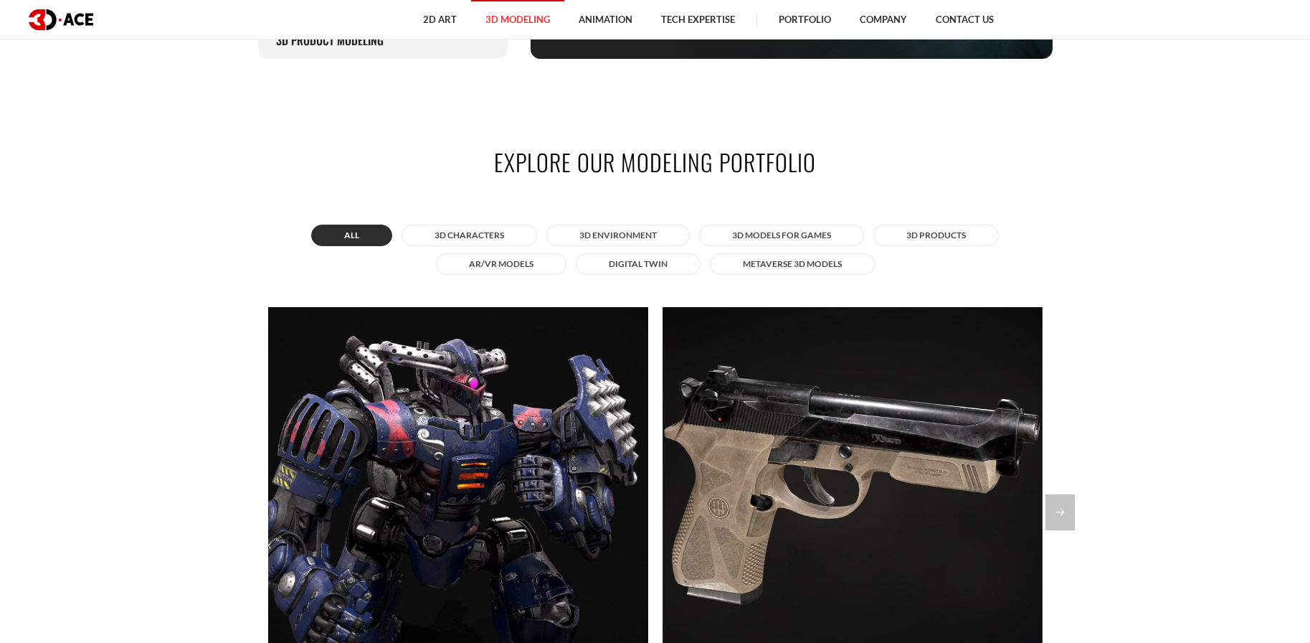
scroll to position [1172, 0]
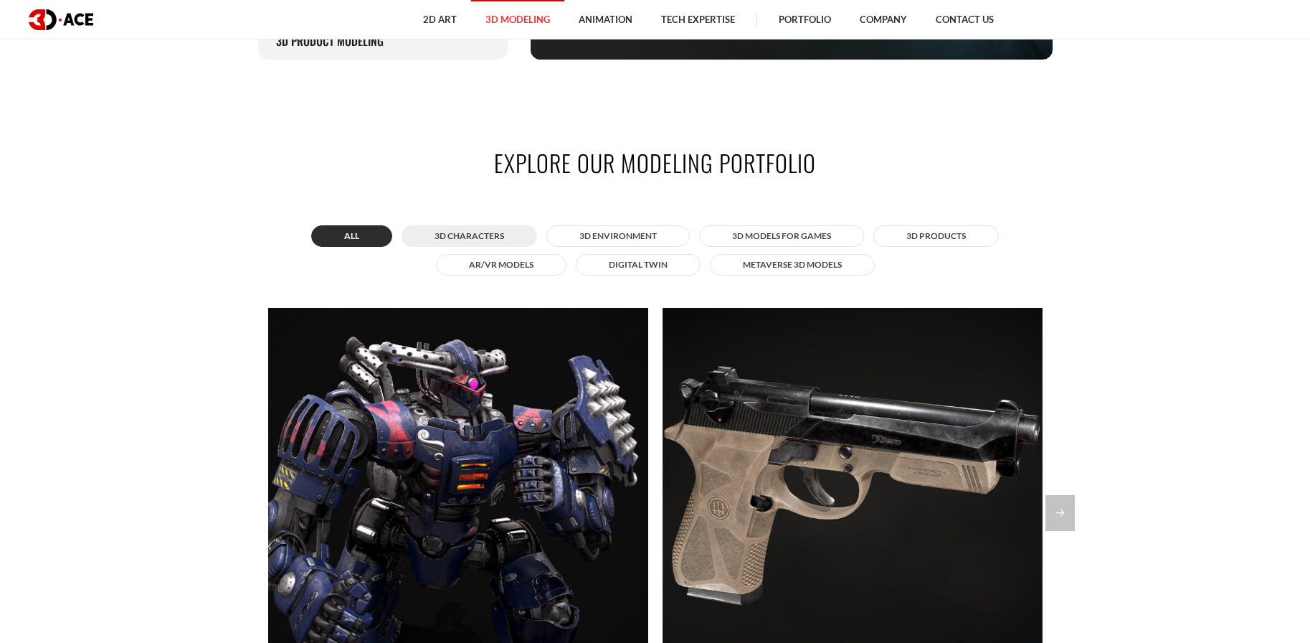
click at [439, 227] on button "3D Characters" at bounding box center [470, 236] width 136 height 22
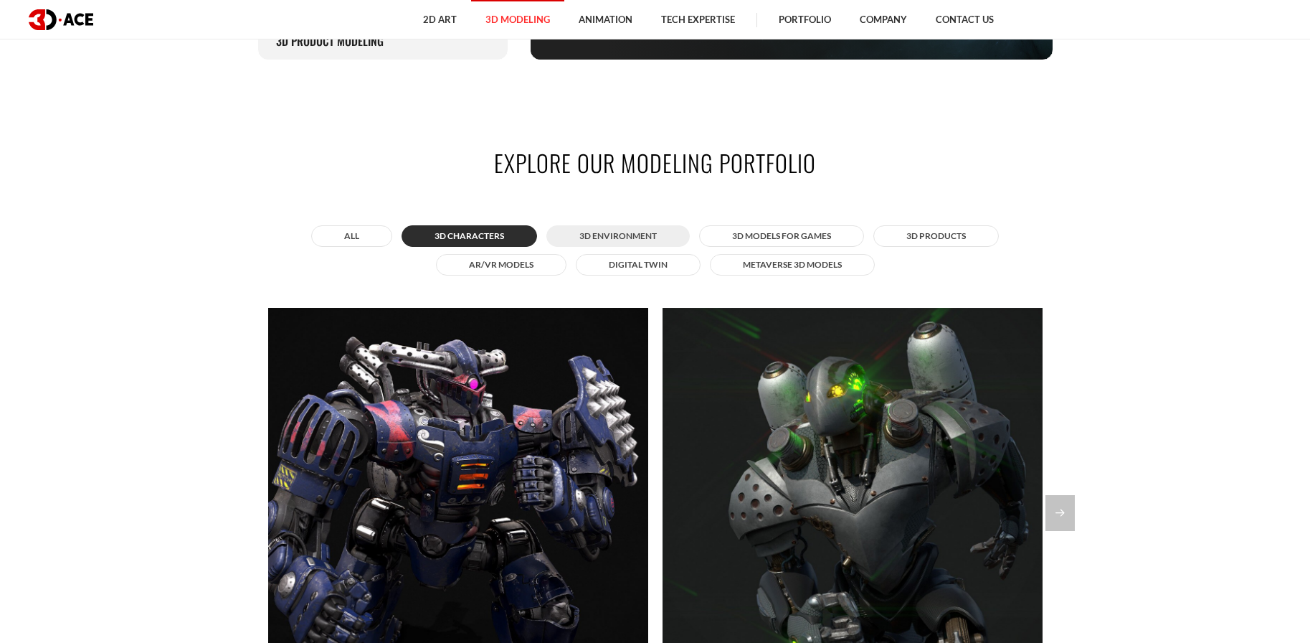
click at [575, 237] on button "3D Environment" at bounding box center [617, 236] width 143 height 22
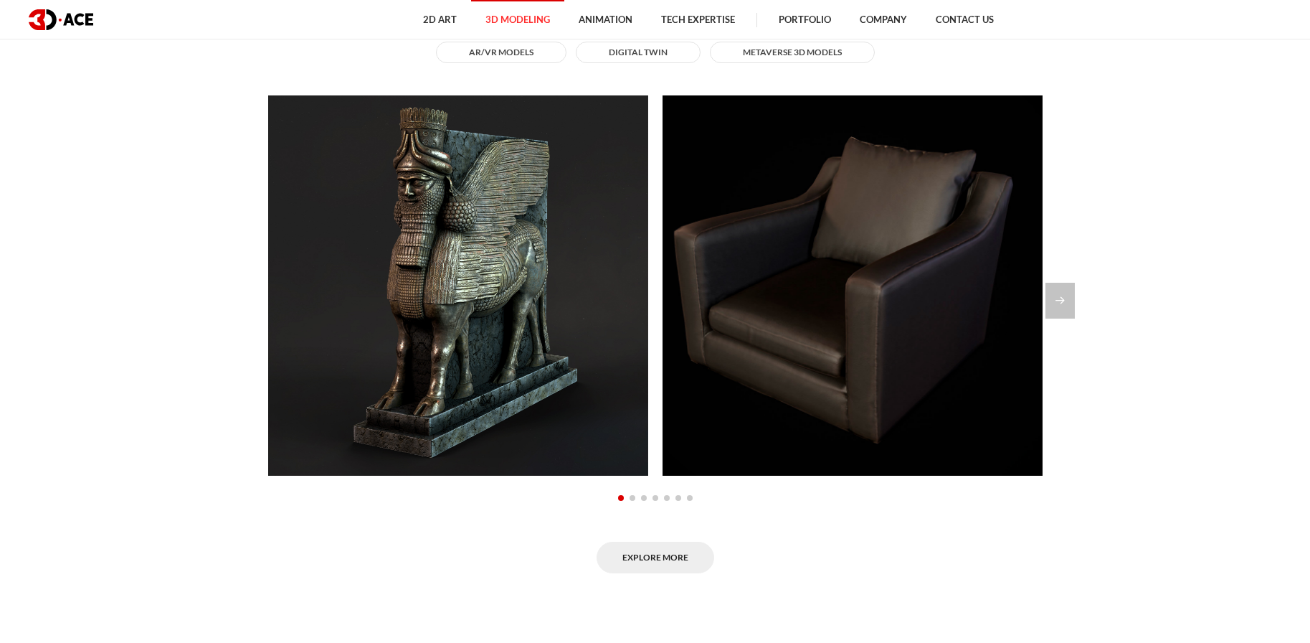
scroll to position [1255, 0]
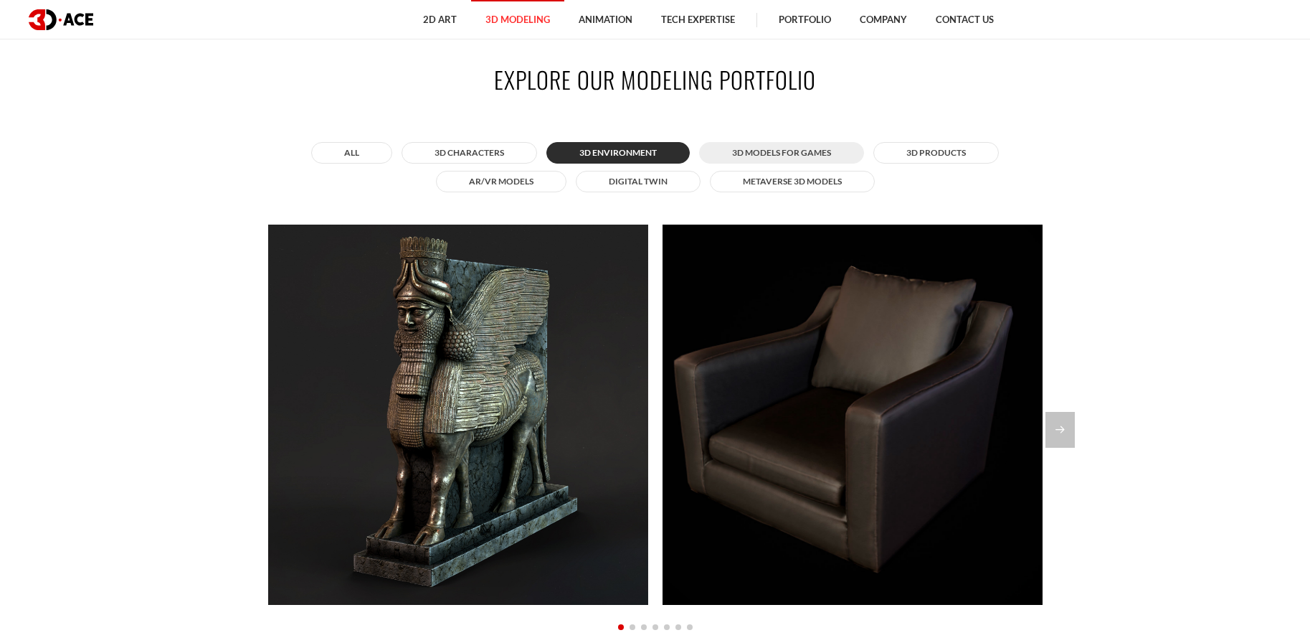
click at [704, 148] on button "3D Models for Games" at bounding box center [781, 153] width 165 height 22
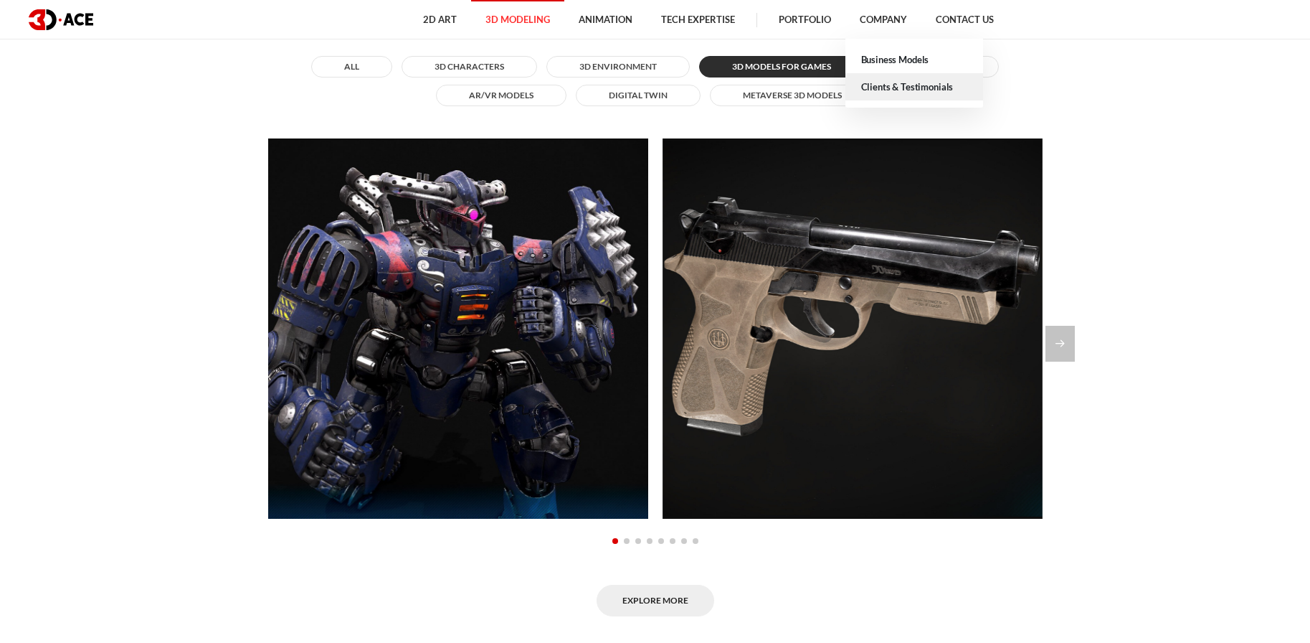
scroll to position [1337, 0]
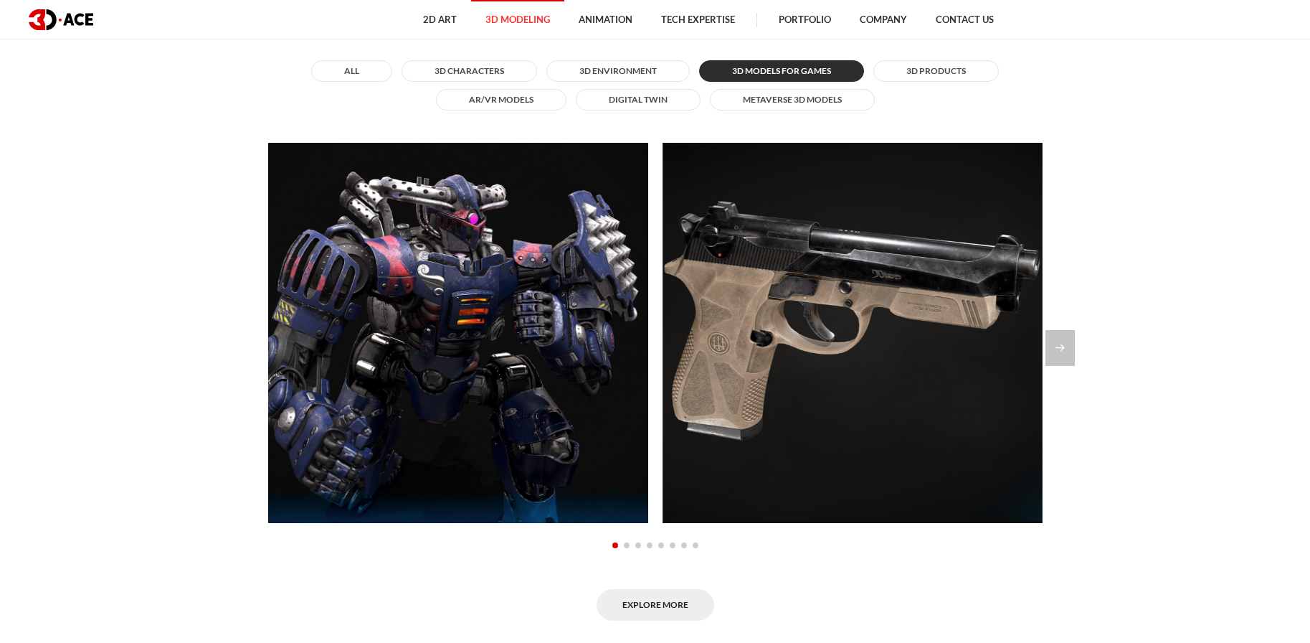
click at [1132, 250] on section "Explore our modeling portfolio All 3D Characters 3D Environment 3D Models for G…" at bounding box center [655, 301] width 1310 height 726
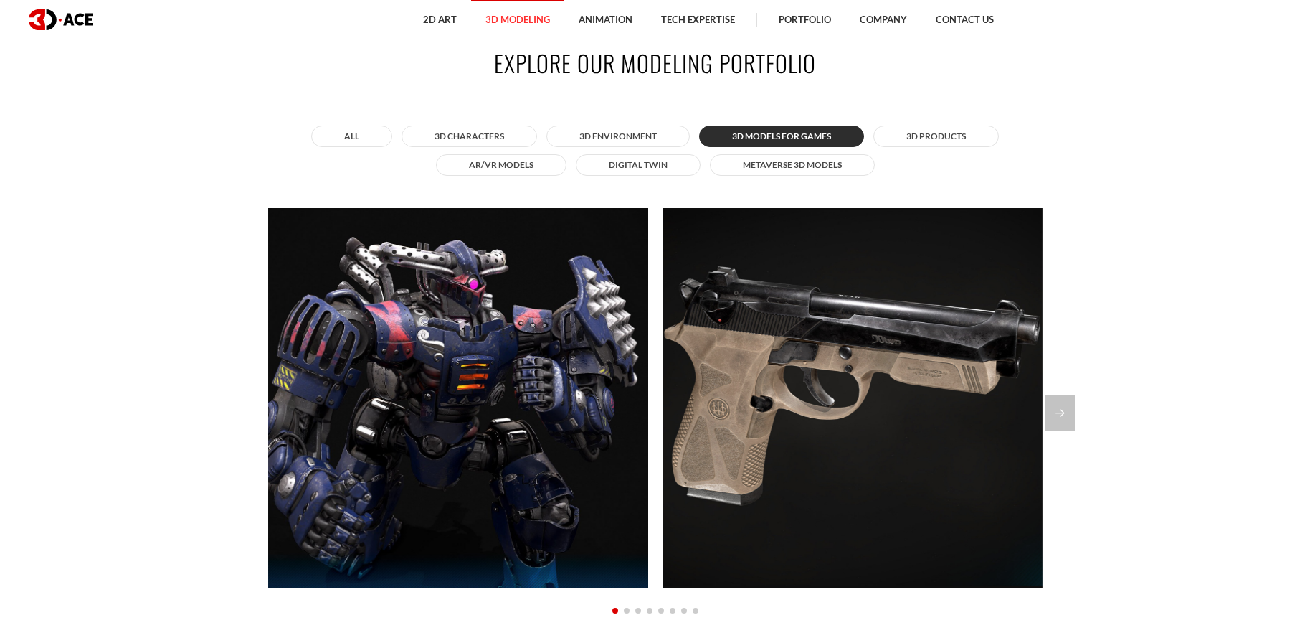
scroll to position [1267, 0]
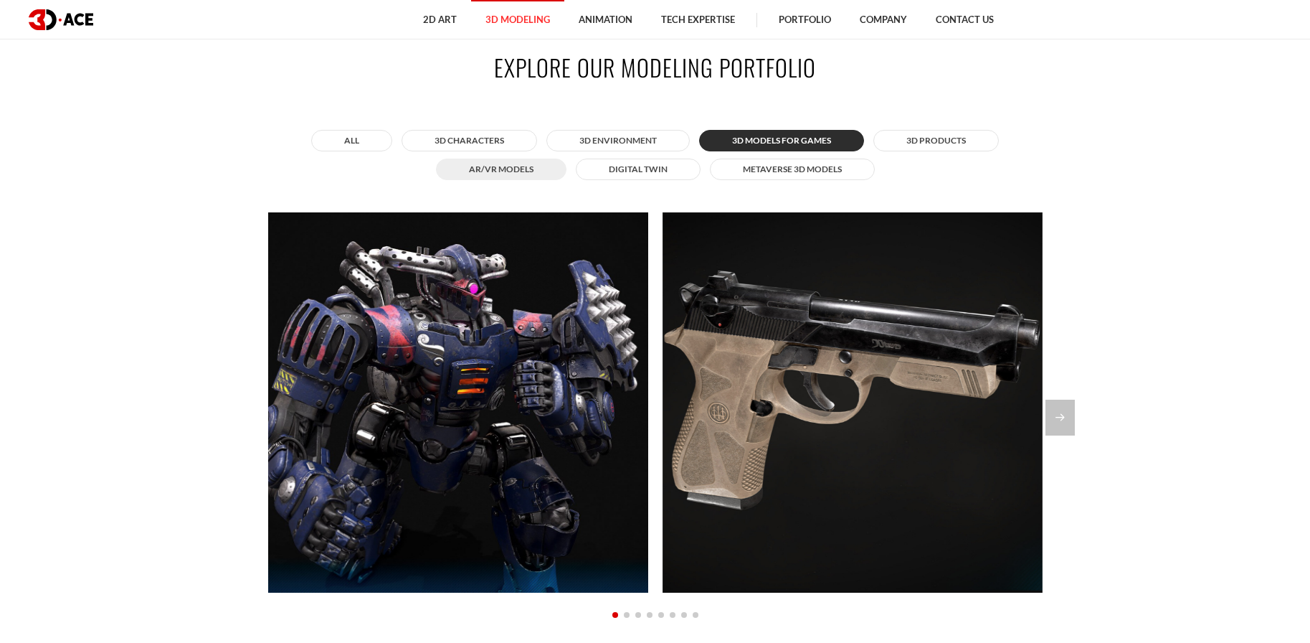
click at [521, 176] on button "AR/VR Models" at bounding box center [501, 169] width 131 height 22
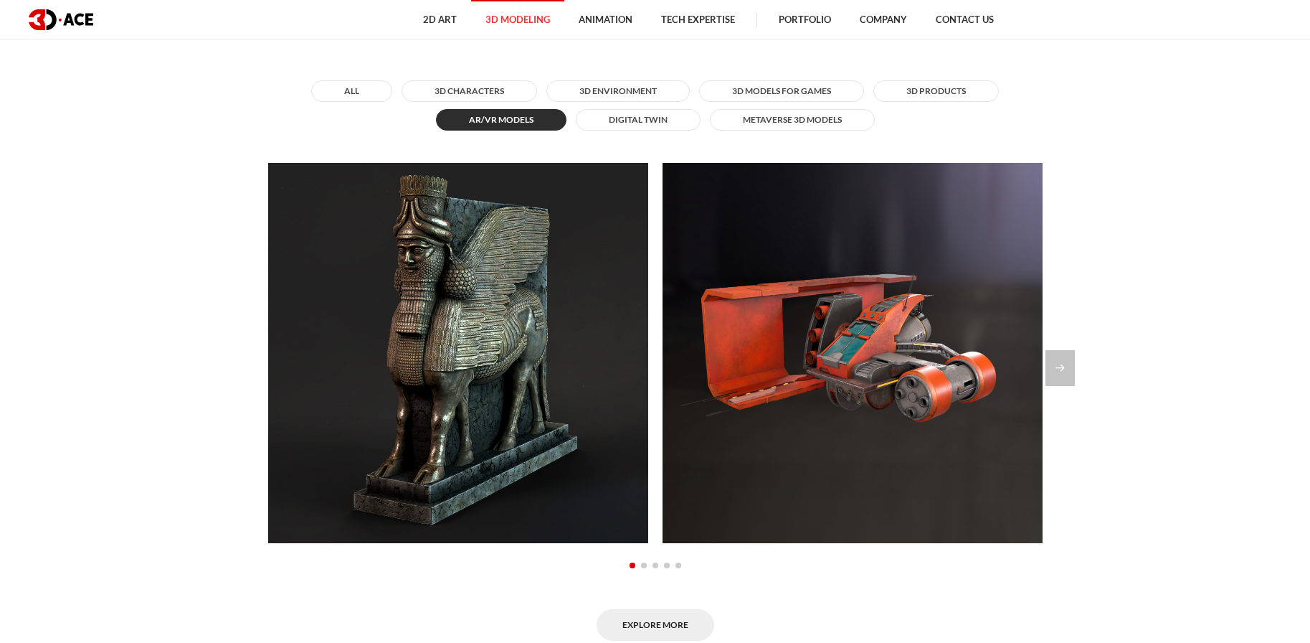
scroll to position [1317, 0]
click at [333, 87] on button "All" at bounding box center [351, 91] width 81 height 22
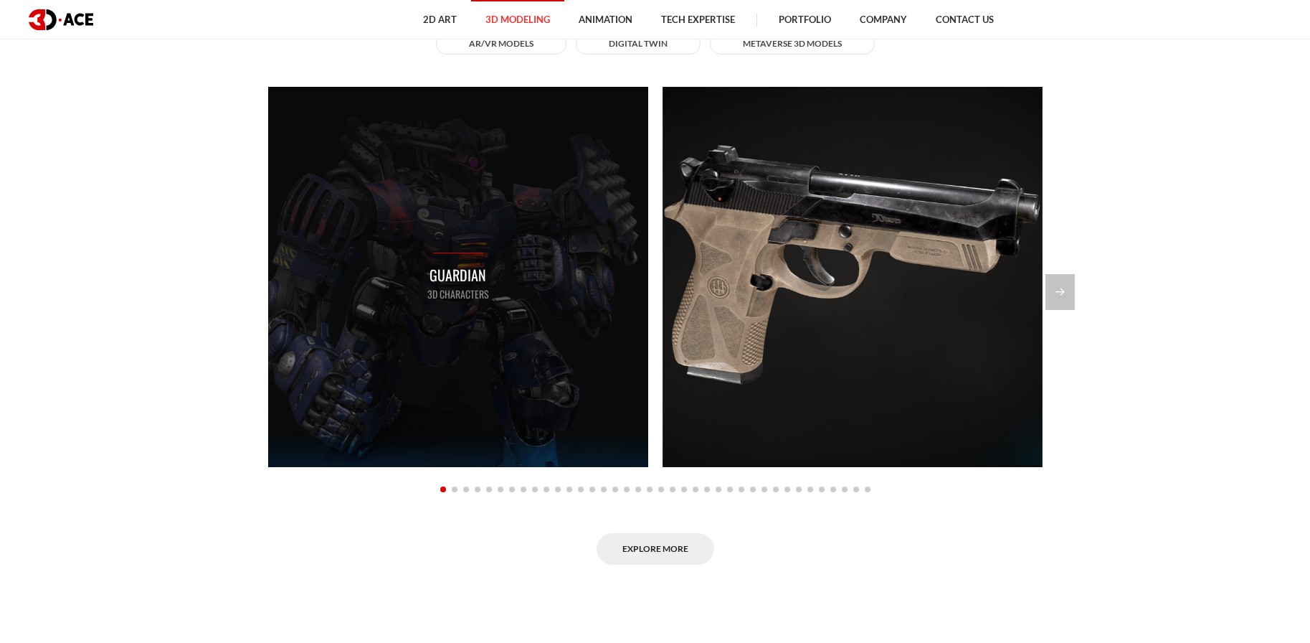
scroll to position [1305, 0]
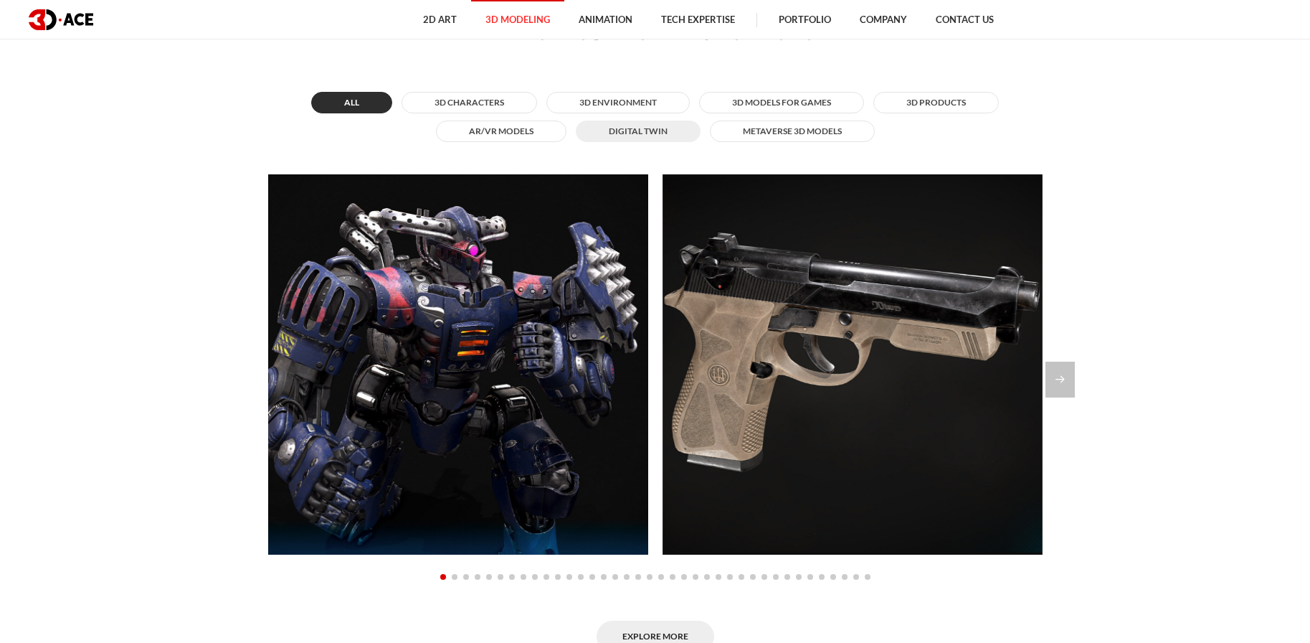
click at [641, 123] on button "Digital twin" at bounding box center [638, 131] width 125 height 22
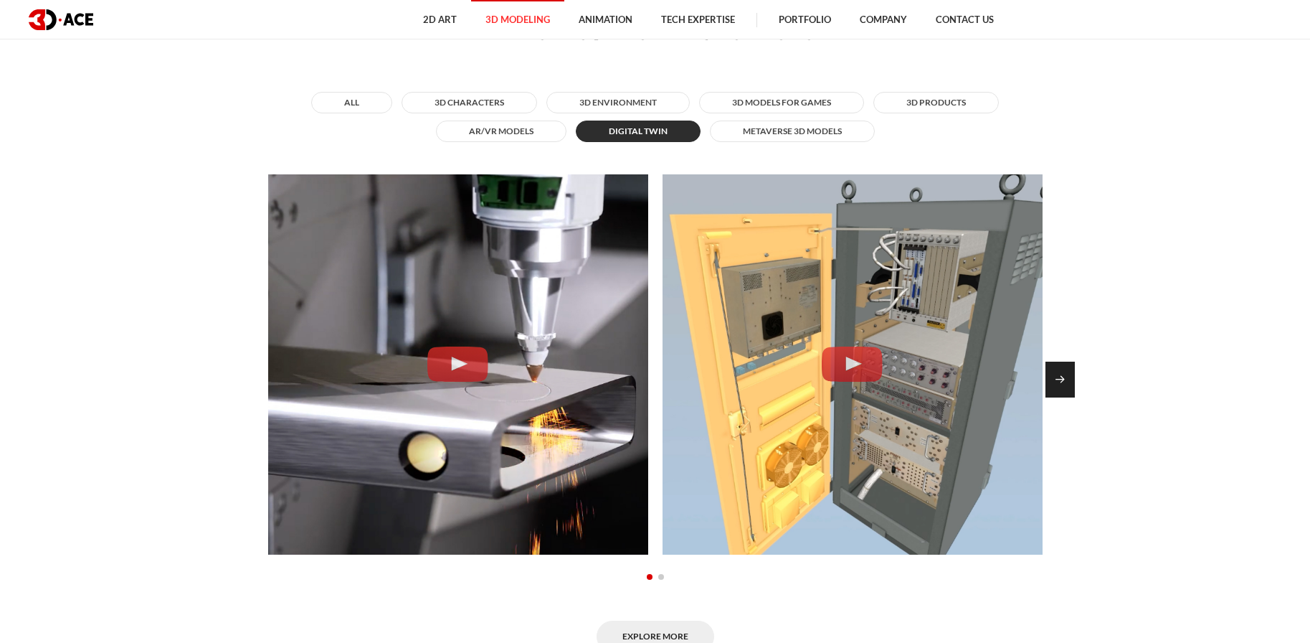
click at [1074, 387] on div "Next slide" at bounding box center [1060, 379] width 29 height 36
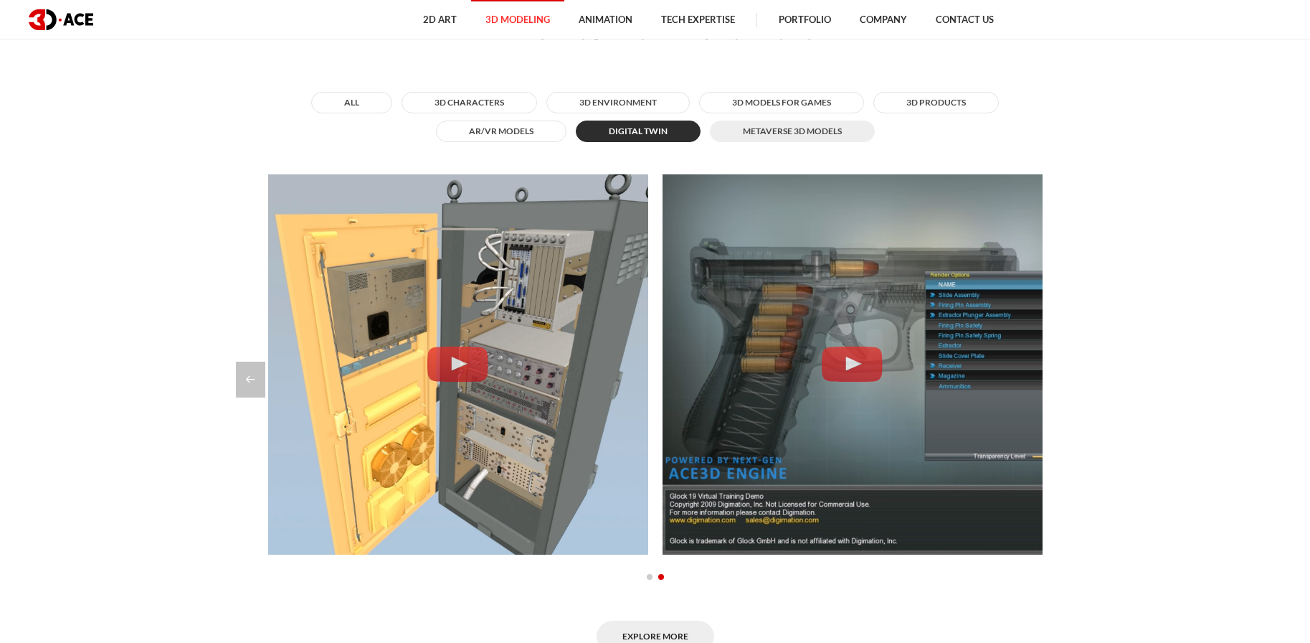
click at [819, 125] on button "Metaverse 3D Models" at bounding box center [792, 131] width 165 height 22
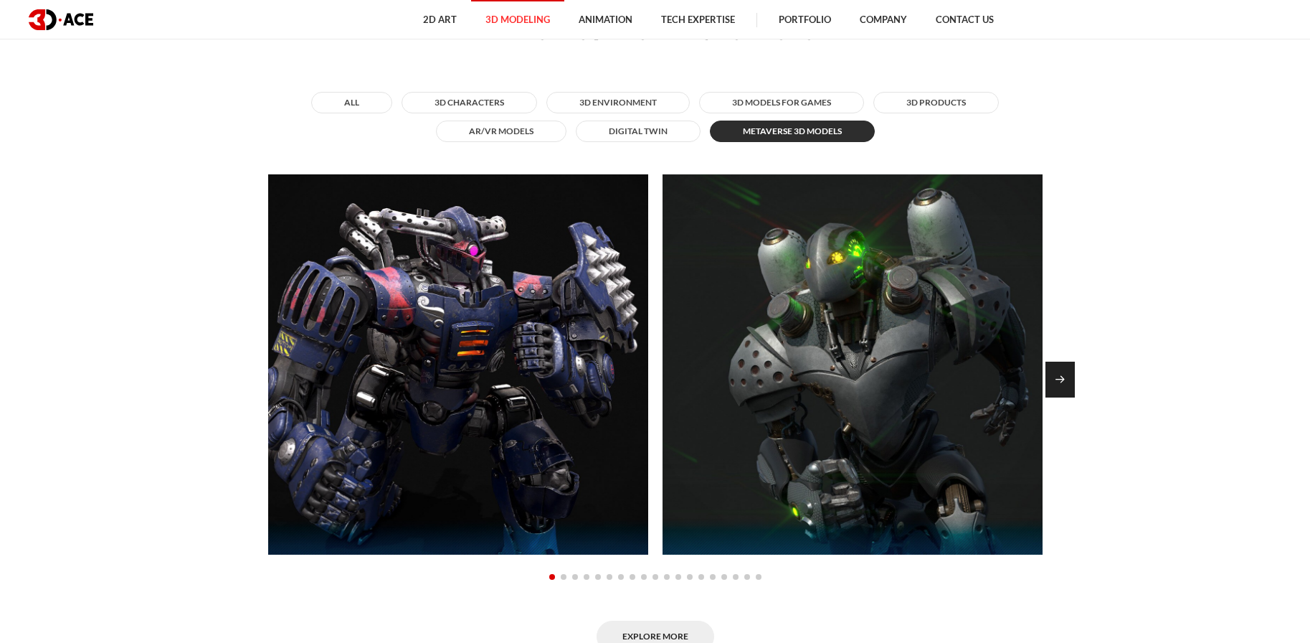
click at [1056, 373] on div "Next slide" at bounding box center [1060, 379] width 29 height 36
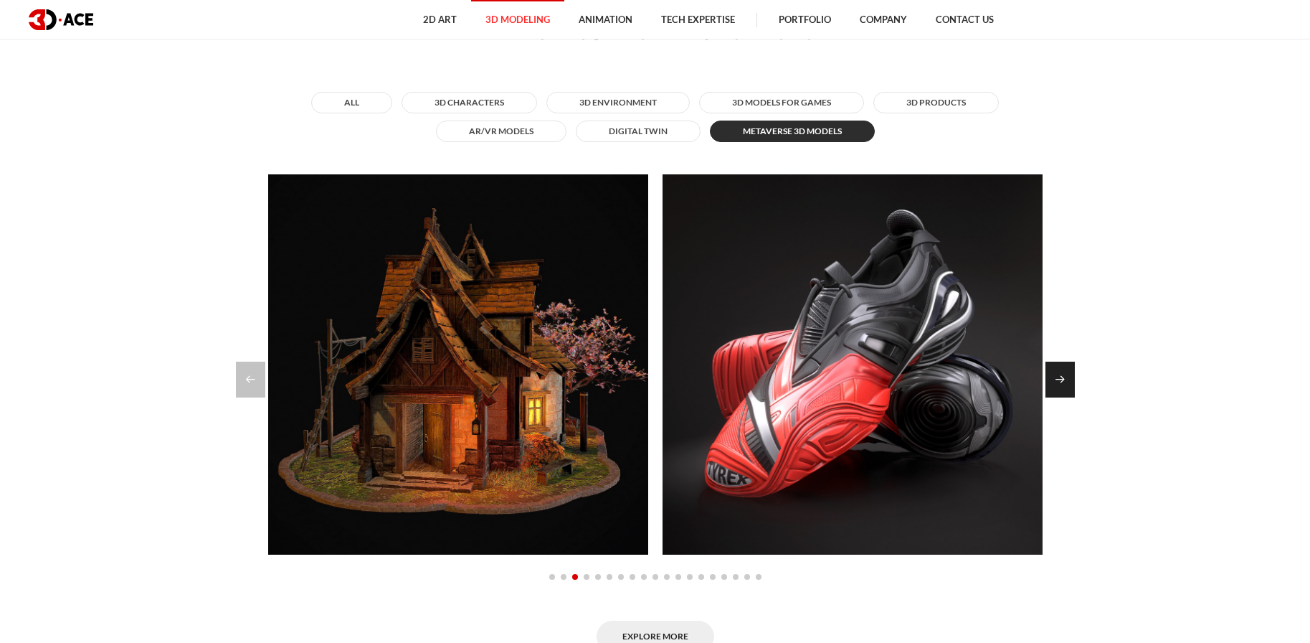
click at [1056, 373] on div "Next slide" at bounding box center [1060, 379] width 29 height 36
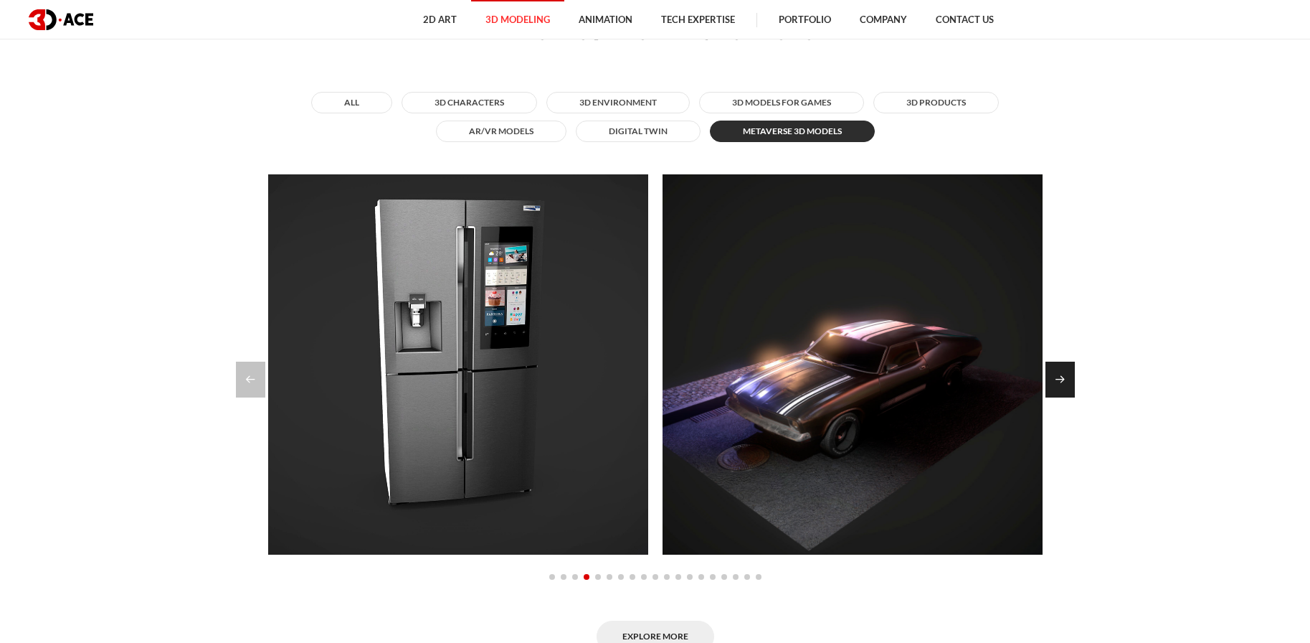
click at [1056, 373] on div "Next slide" at bounding box center [1060, 379] width 29 height 36
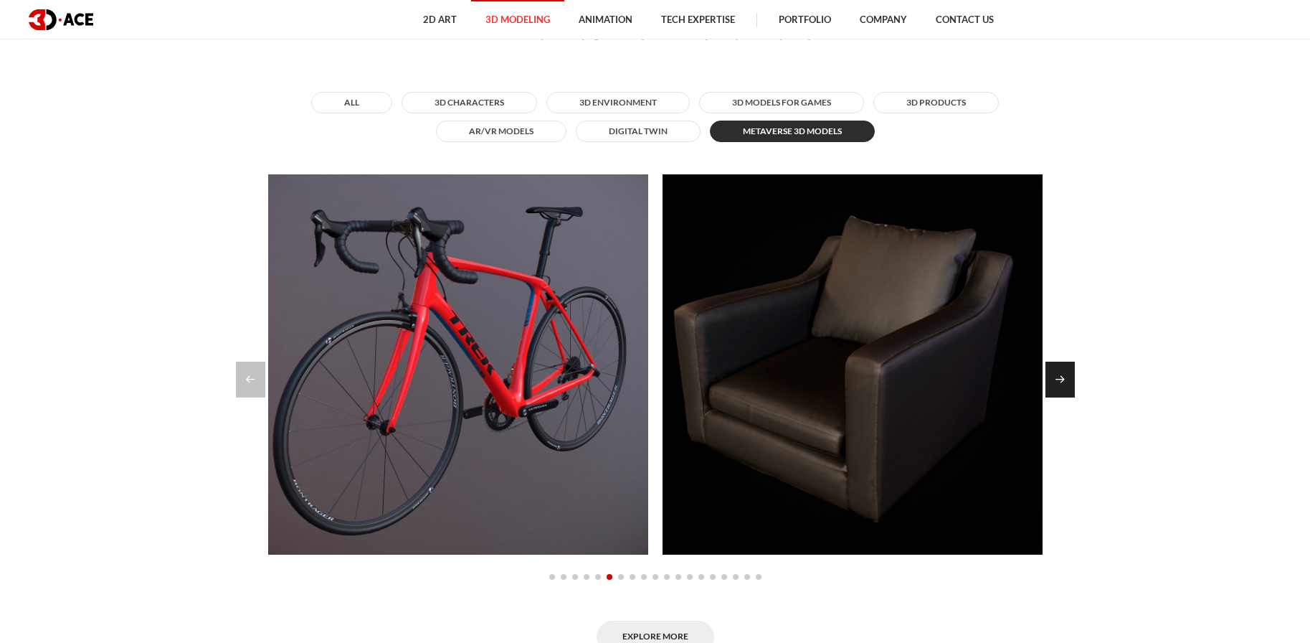
click at [1056, 373] on div "Next slide" at bounding box center [1060, 379] width 29 height 36
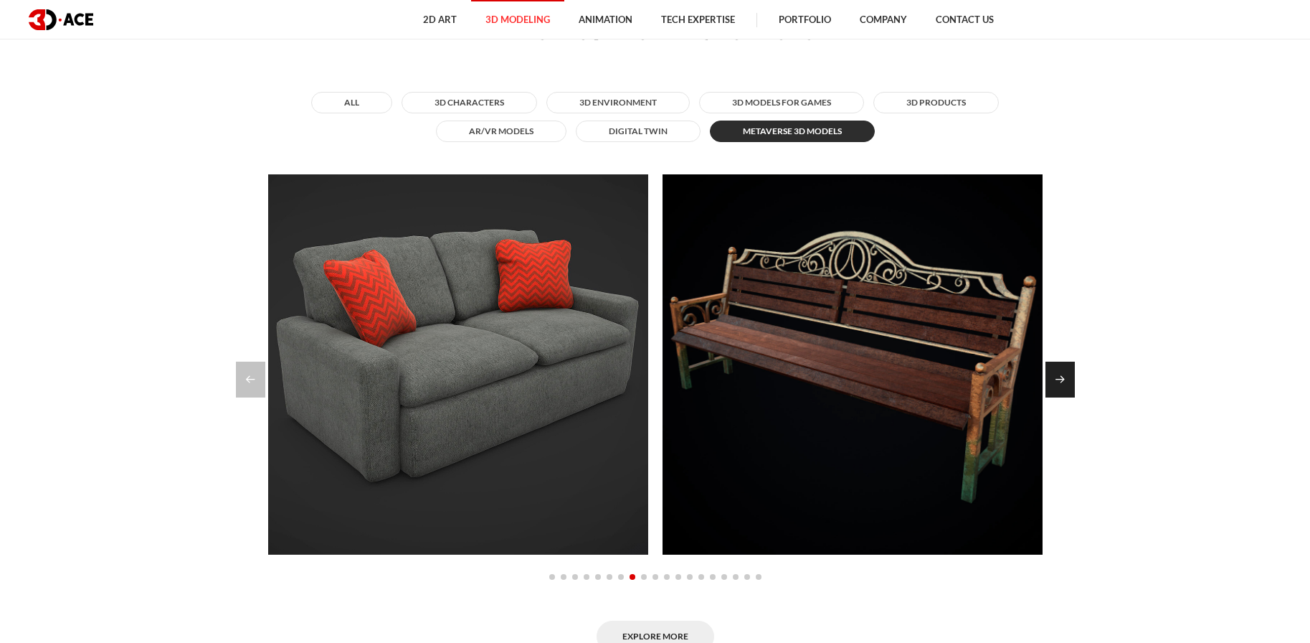
click at [1056, 373] on div "Next slide" at bounding box center [1060, 379] width 29 height 36
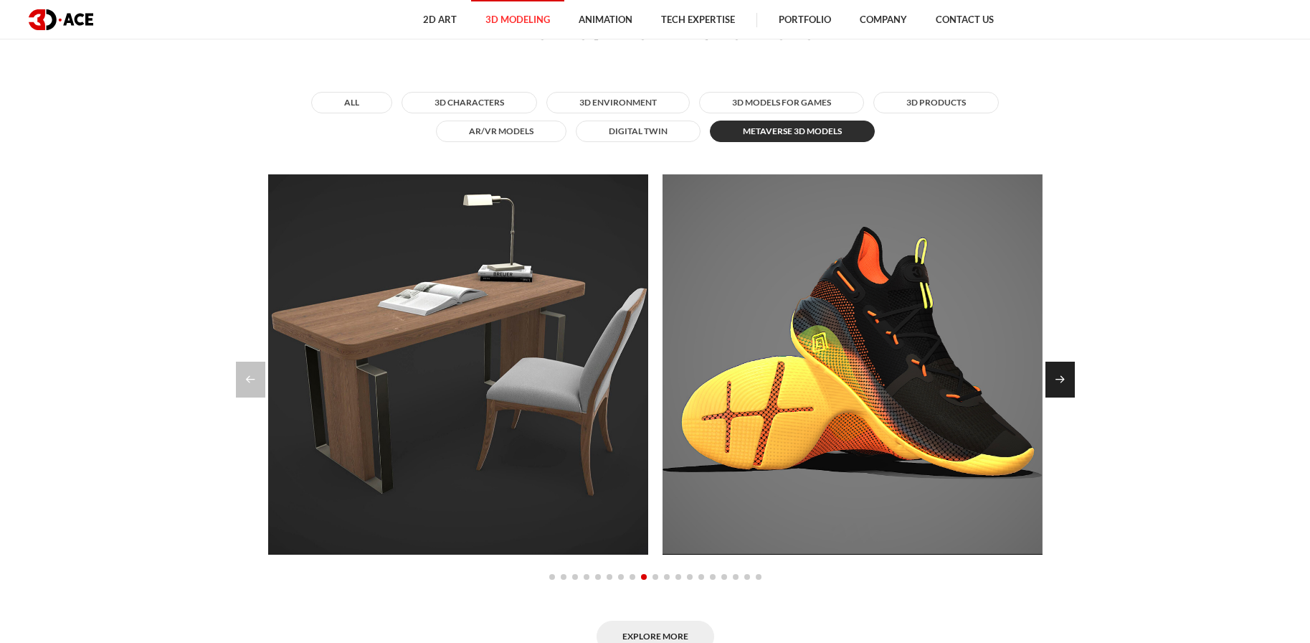
click at [1056, 373] on div "Next slide" at bounding box center [1060, 379] width 29 height 36
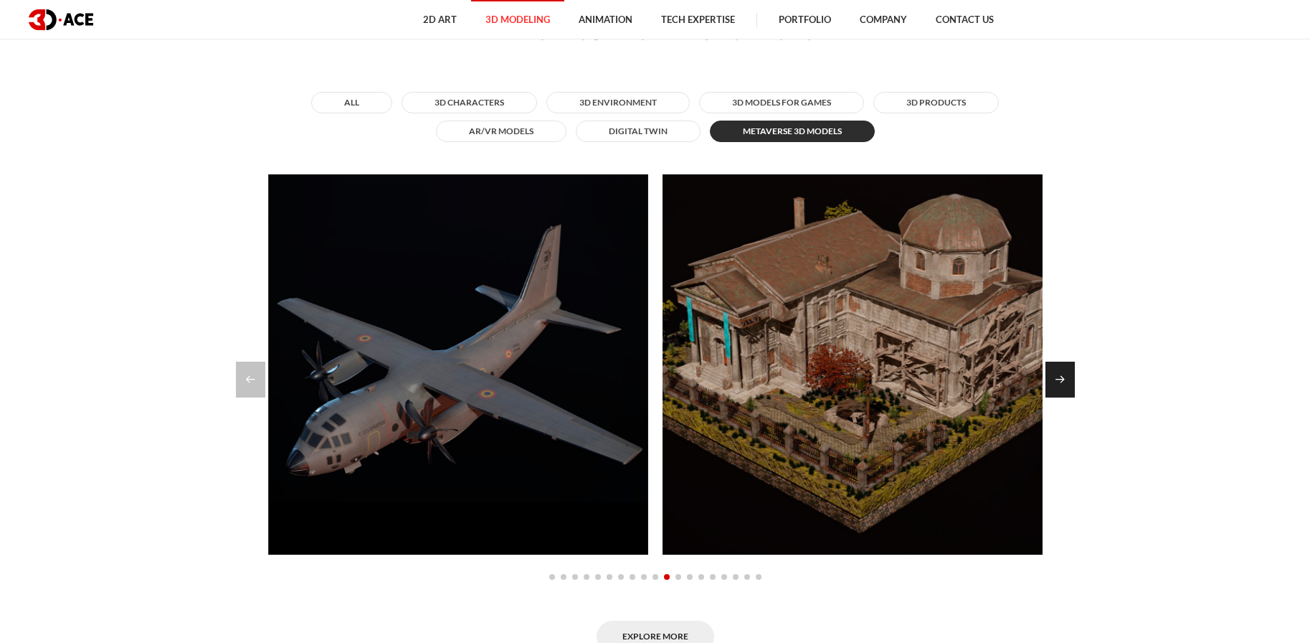
click at [1056, 373] on div "Next slide" at bounding box center [1060, 379] width 29 height 36
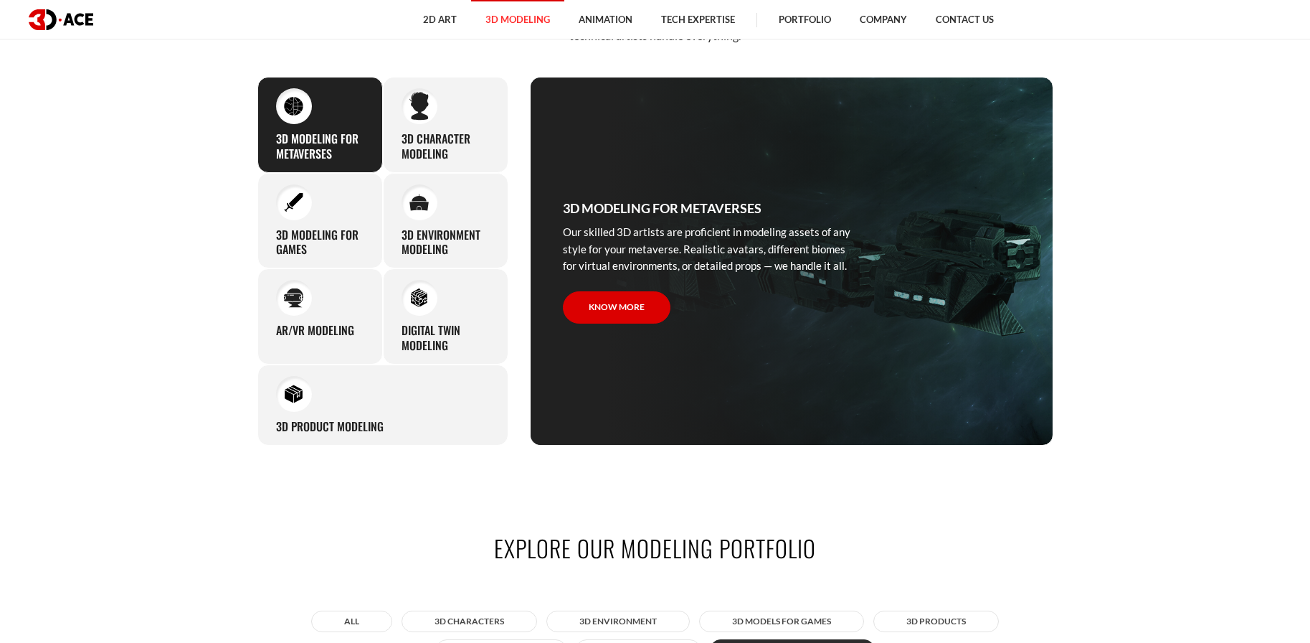
scroll to position [786, 0]
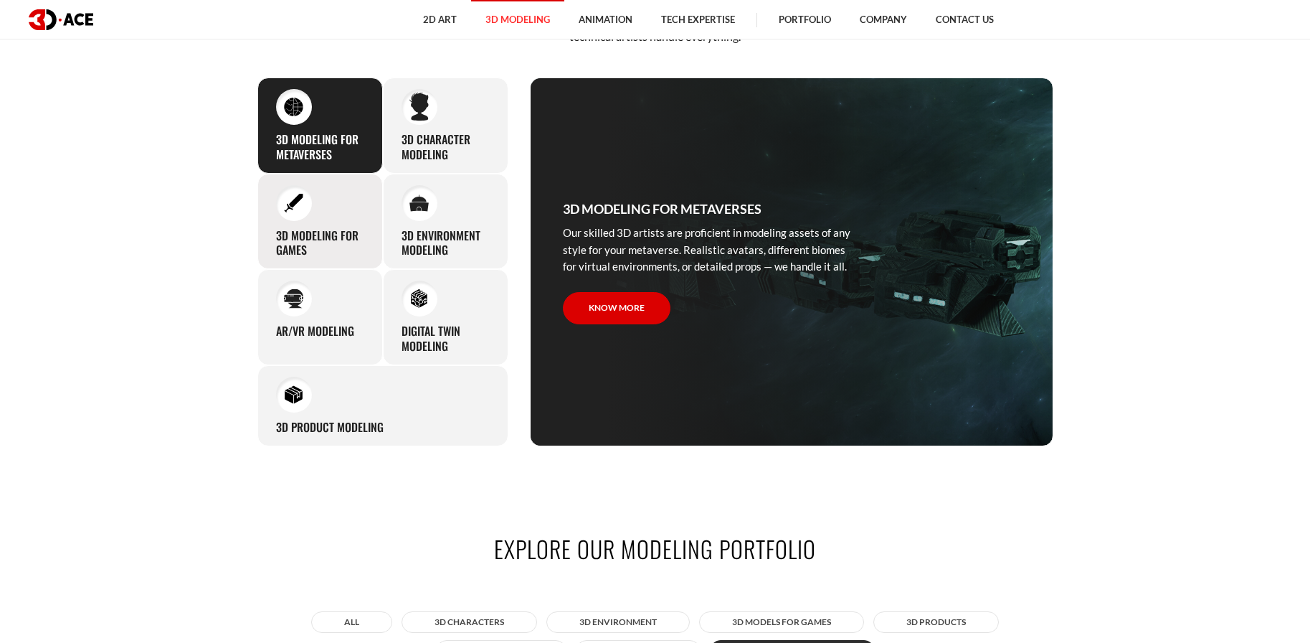
click at [303, 255] on h3 "3D modeling for games" at bounding box center [320, 243] width 88 height 30
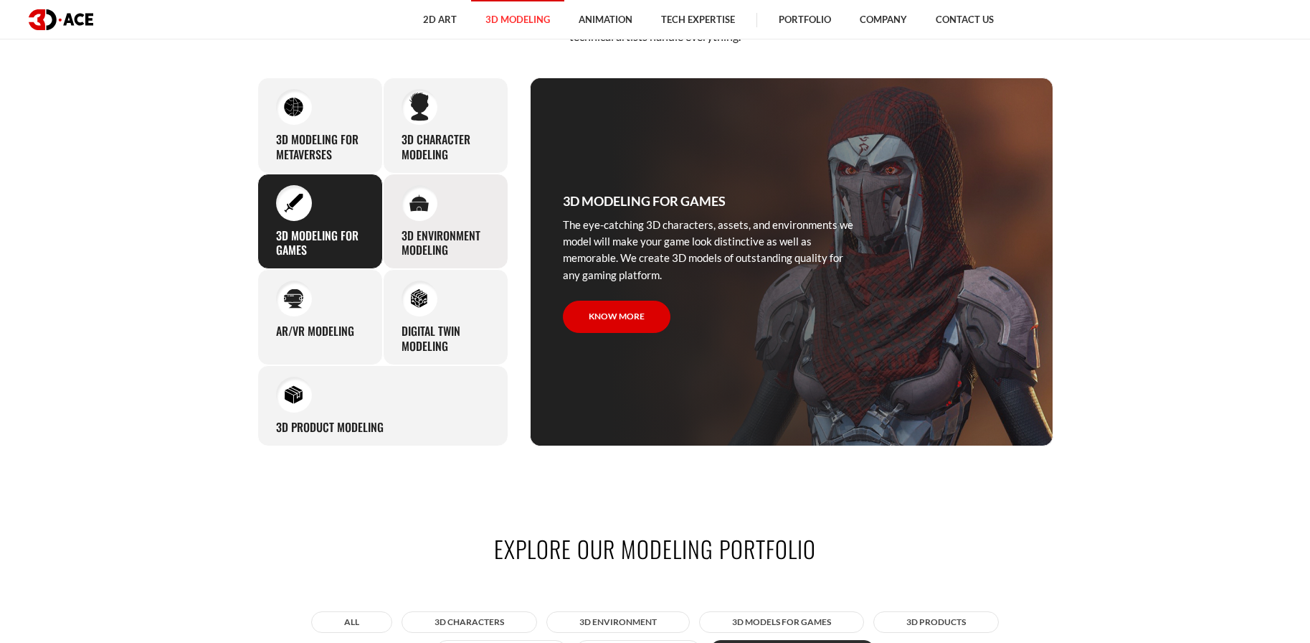
click at [437, 219] on div "3D environment modeling You can count on our profound experience of designing g…" at bounding box center [446, 222] width 126 height 96
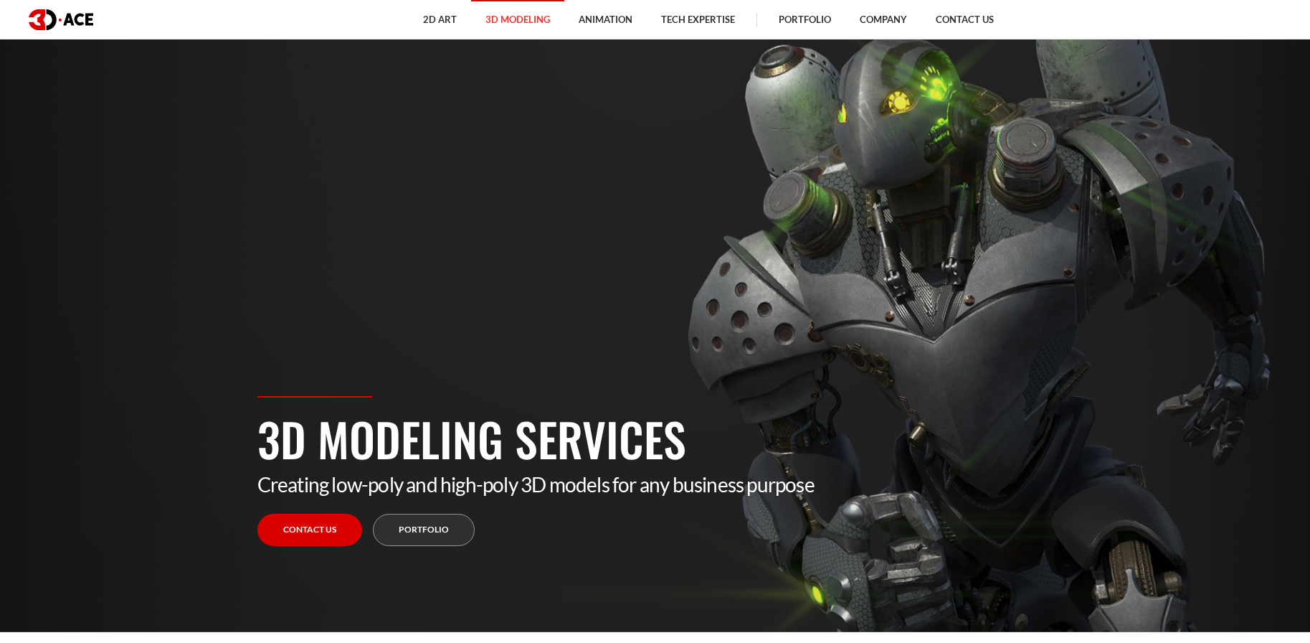
scroll to position [0, 0]
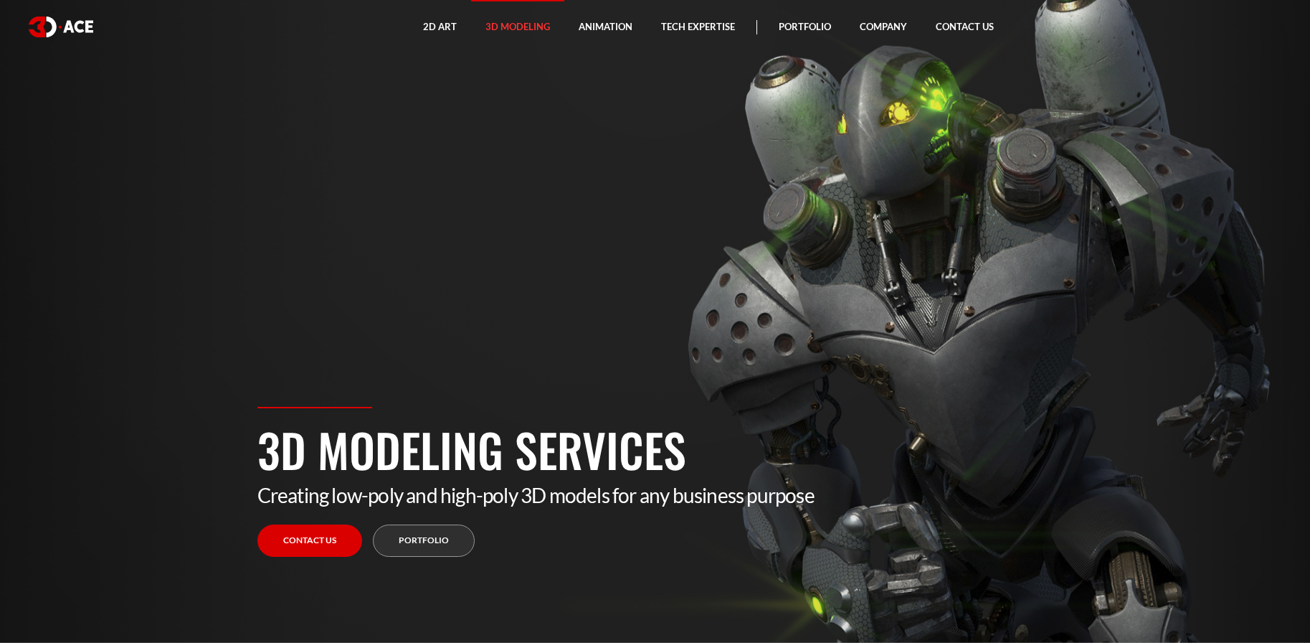
click at [432, 557] on div "3D Modeling Services Creating low-poly and high-poly 3D models for any business…" at bounding box center [656, 525] width 818 height 236
click at [448, 549] on link "Portfolio" at bounding box center [424, 540] width 102 height 32
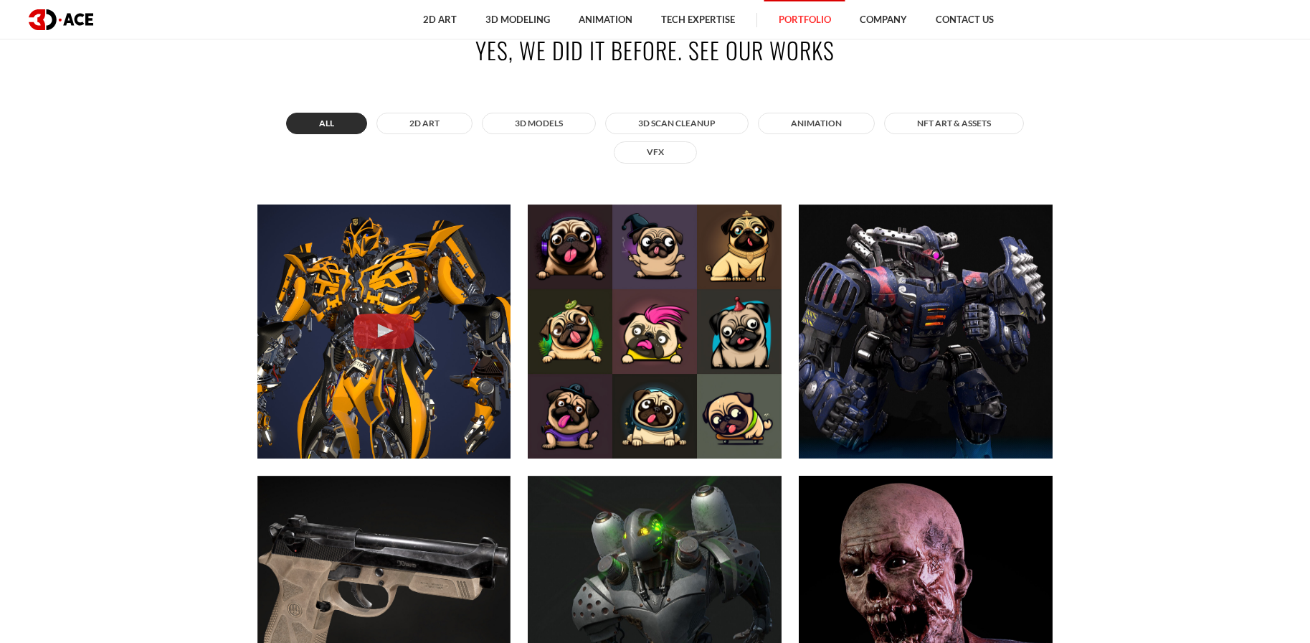
scroll to position [694, 0]
click at [446, 132] on button "2D ART" at bounding box center [425, 124] width 96 height 22
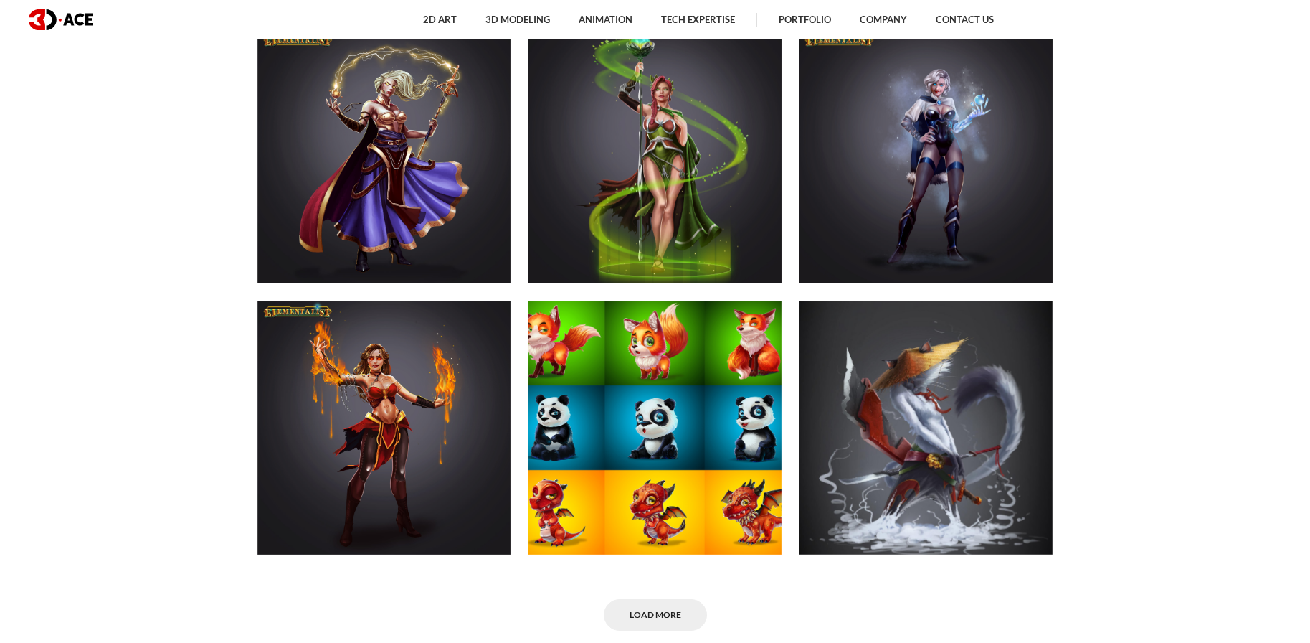
scroll to position [859, 0]
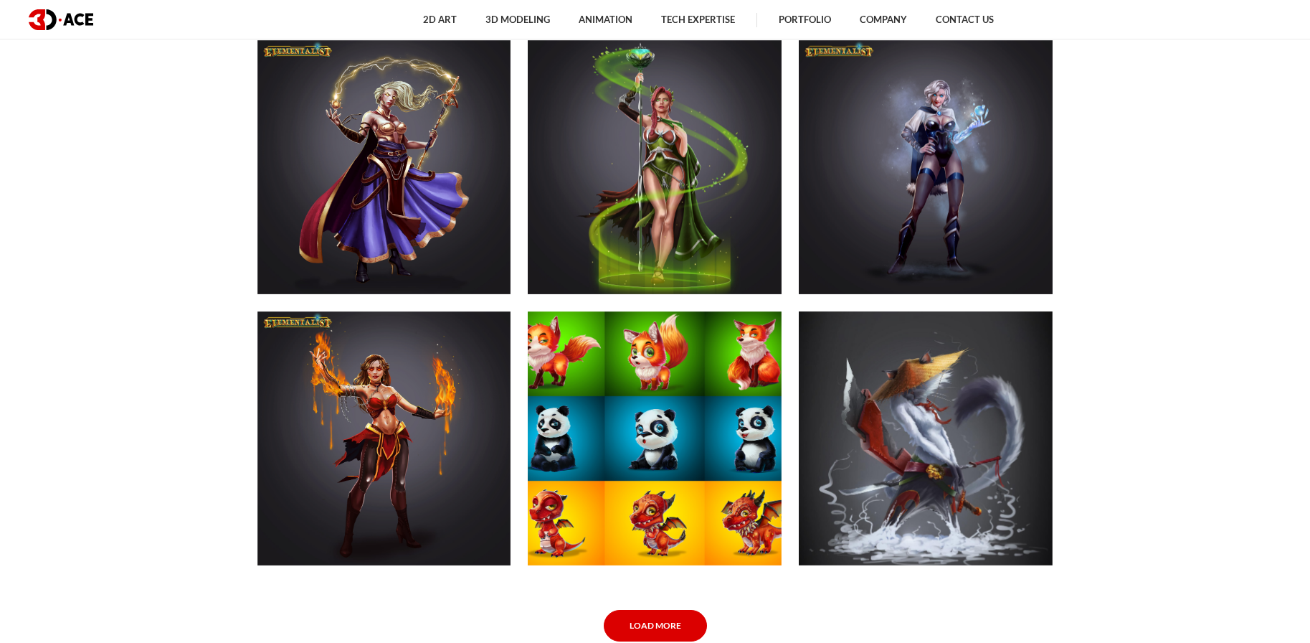
click at [653, 618] on link "Load More" at bounding box center [655, 626] width 103 height 32
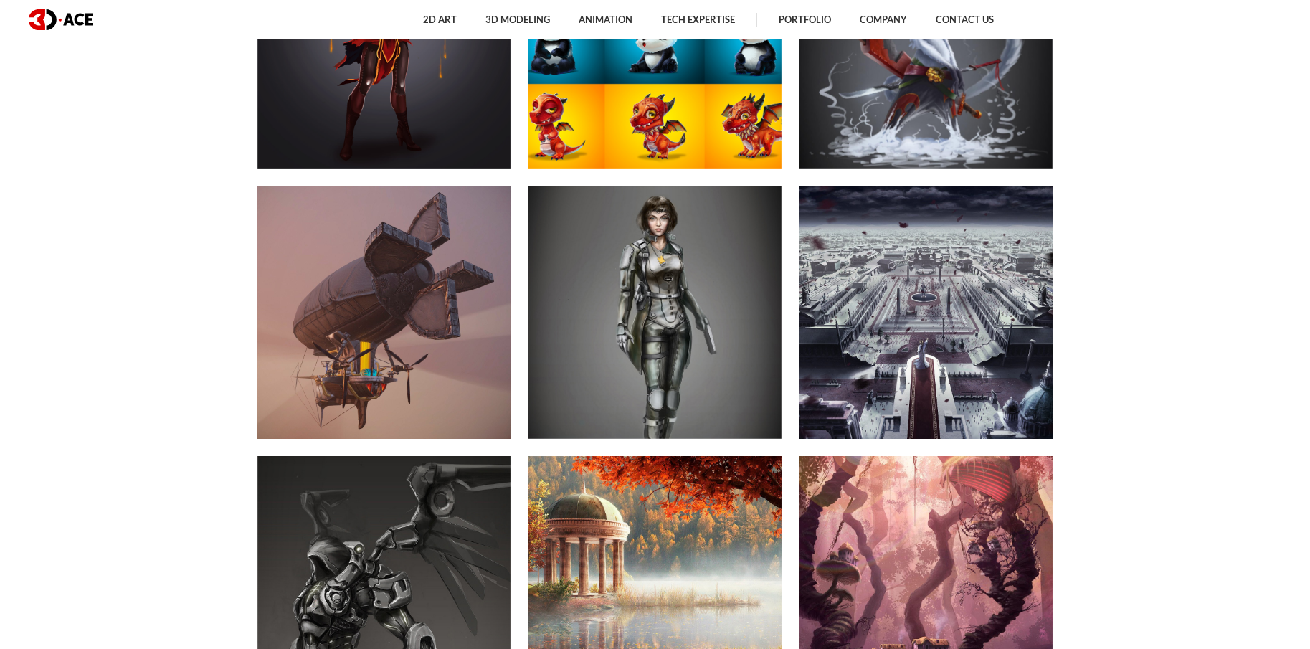
scroll to position [1263, 0]
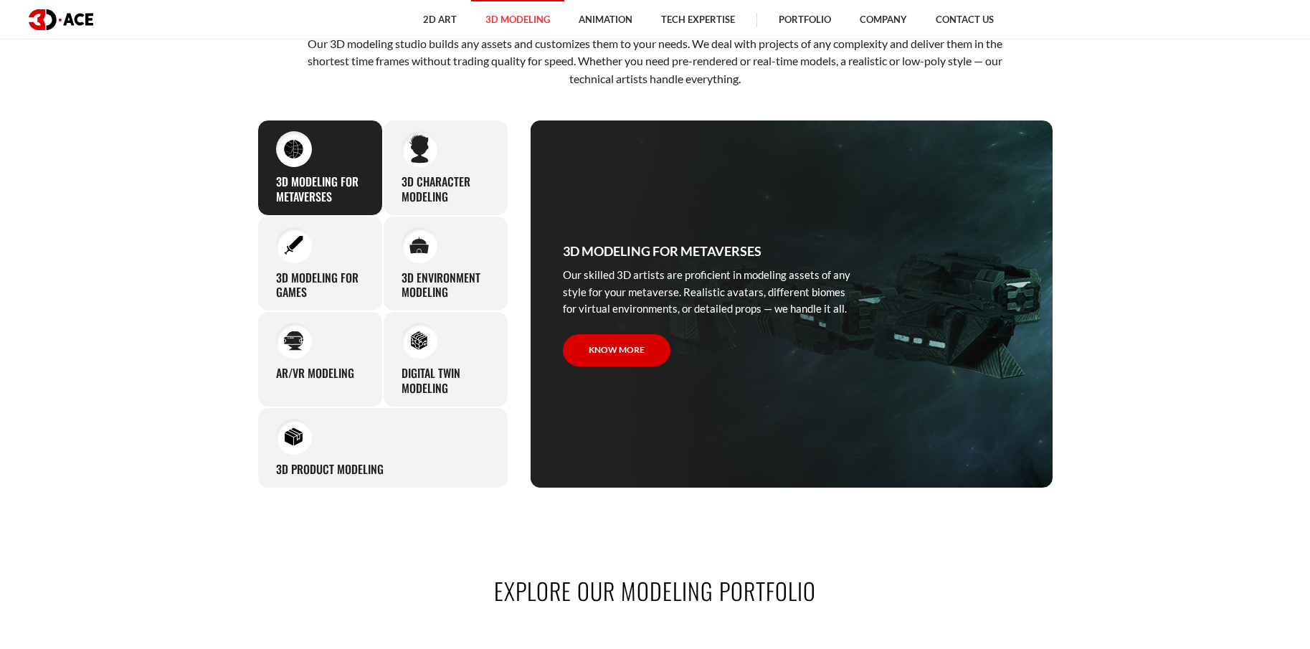
scroll to position [747, 0]
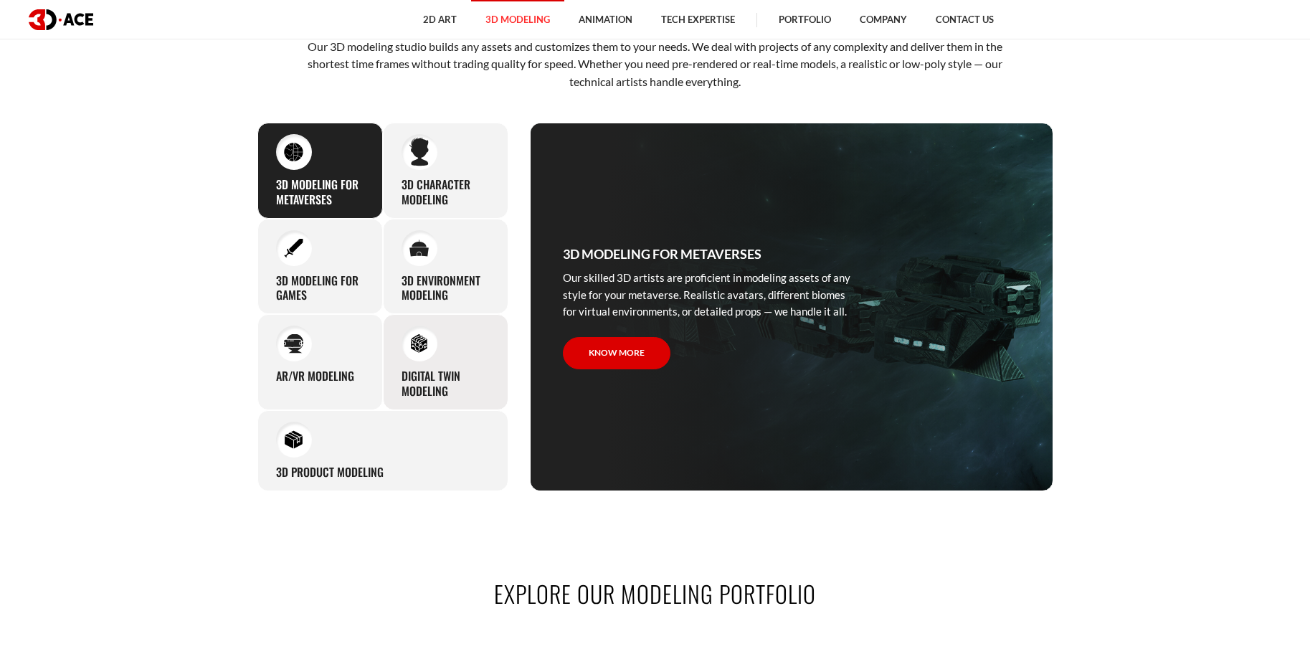
click at [417, 344] on img at bounding box center [418, 343] width 19 height 19
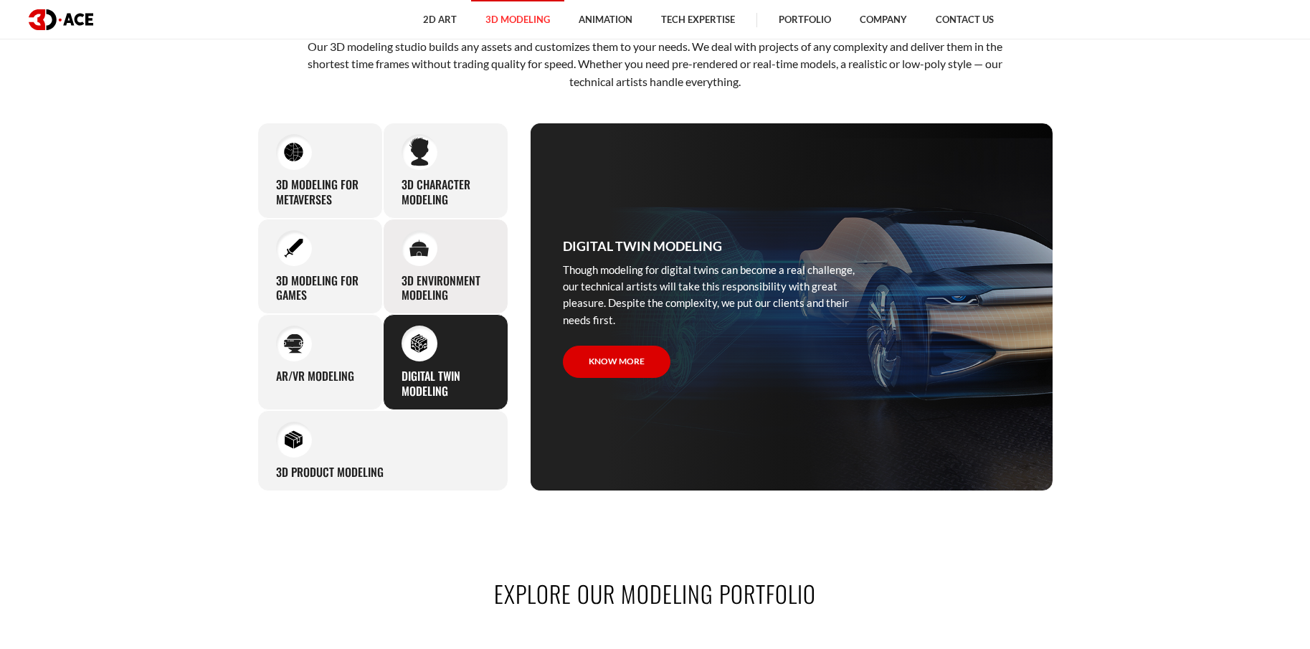
click at [435, 269] on div "3D environment modeling You can count on our profound experience of designing g…" at bounding box center [446, 267] width 126 height 96
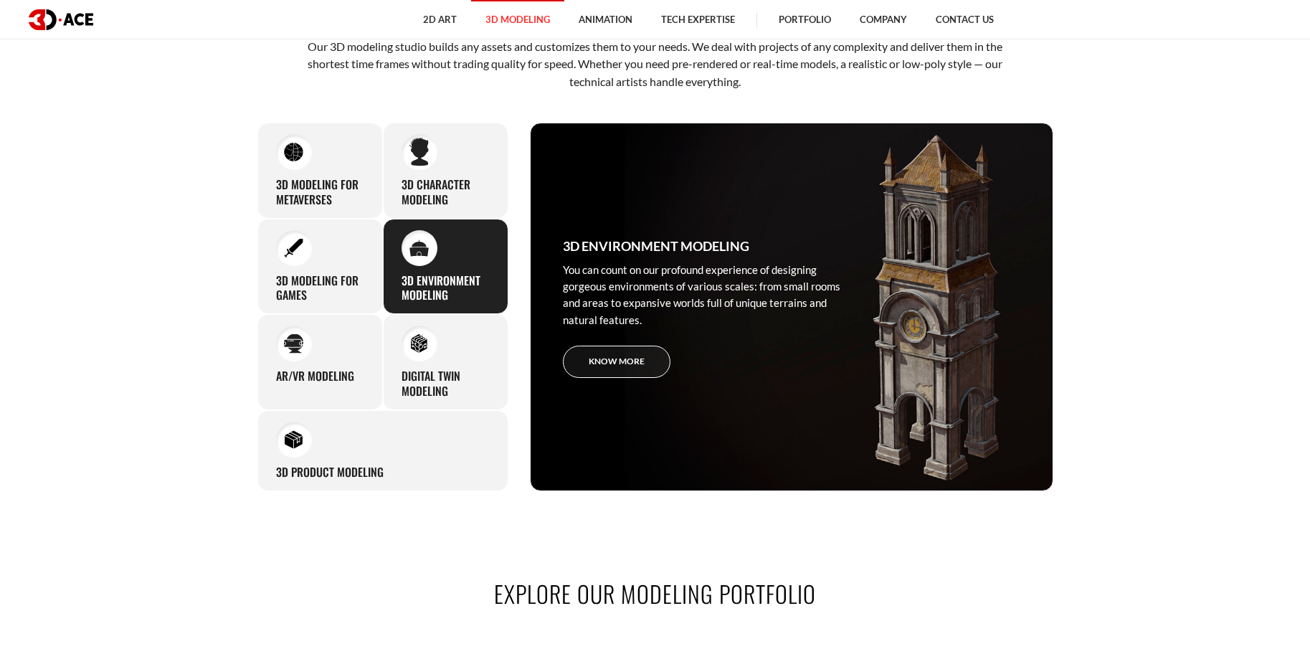
click at [614, 371] on link "Know more" at bounding box center [617, 362] width 108 height 32
click at [643, 357] on link "Know more" at bounding box center [617, 362] width 108 height 32
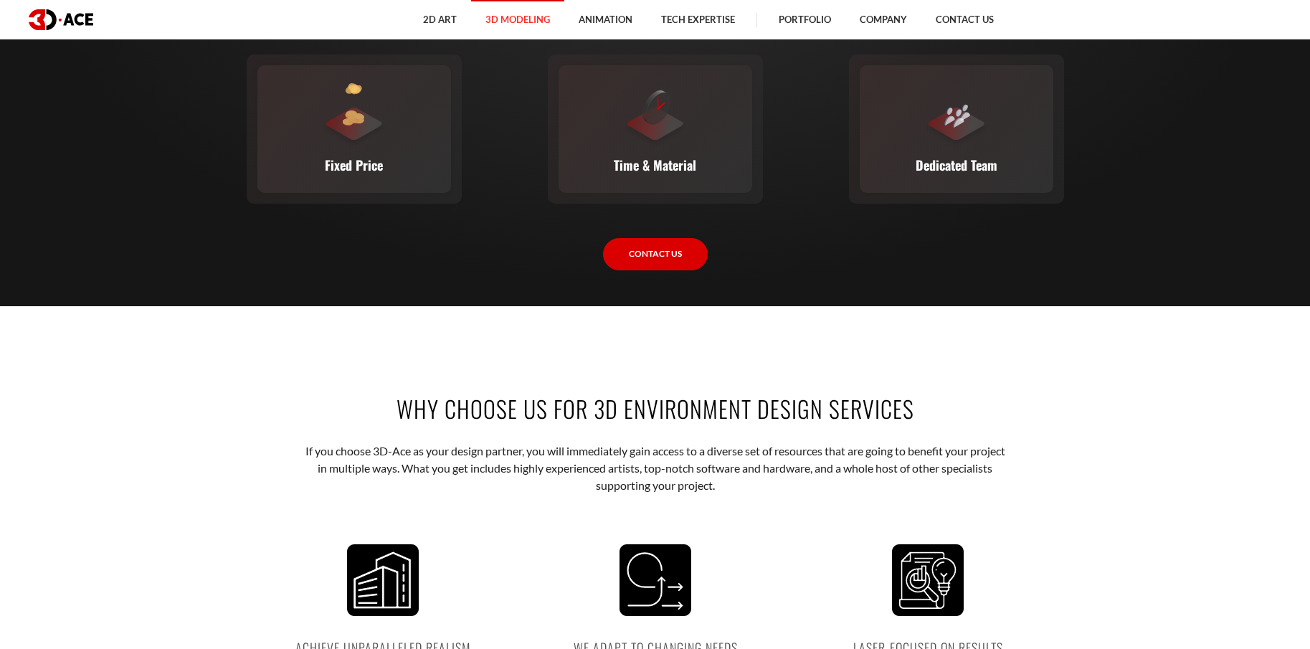
scroll to position [2258, 0]
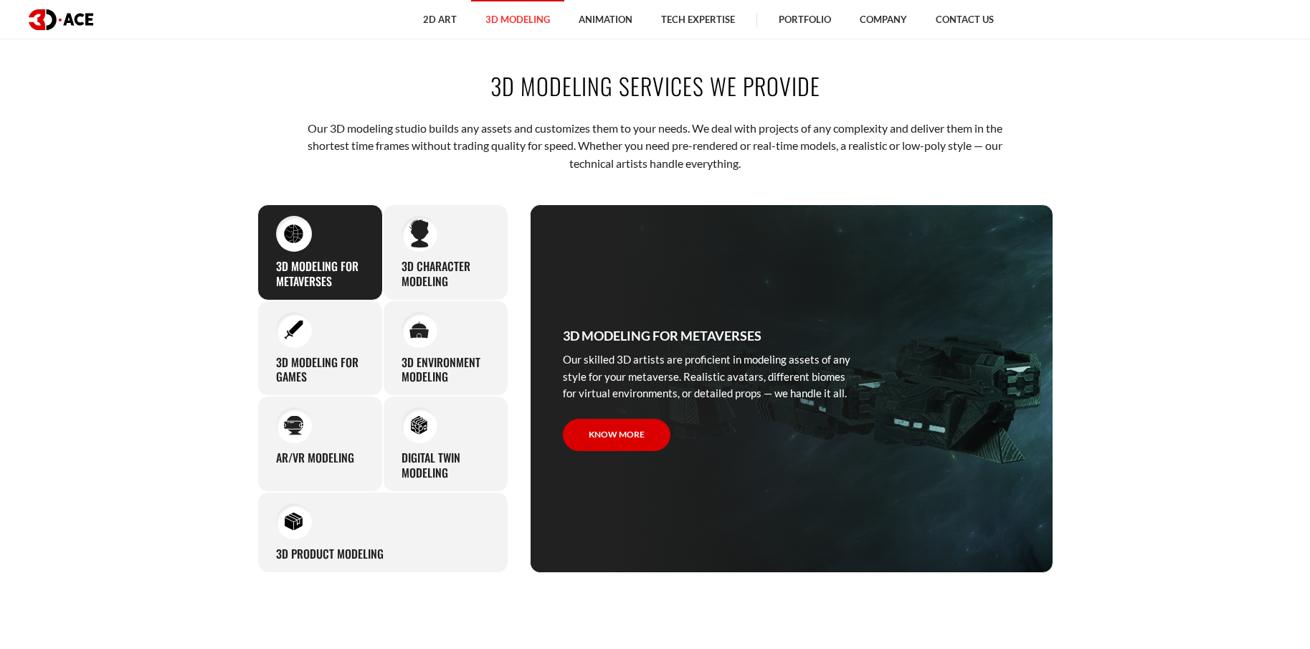
scroll to position [665, 0]
click at [469, 268] on h3 "3D character modeling" at bounding box center [446, 275] width 88 height 30
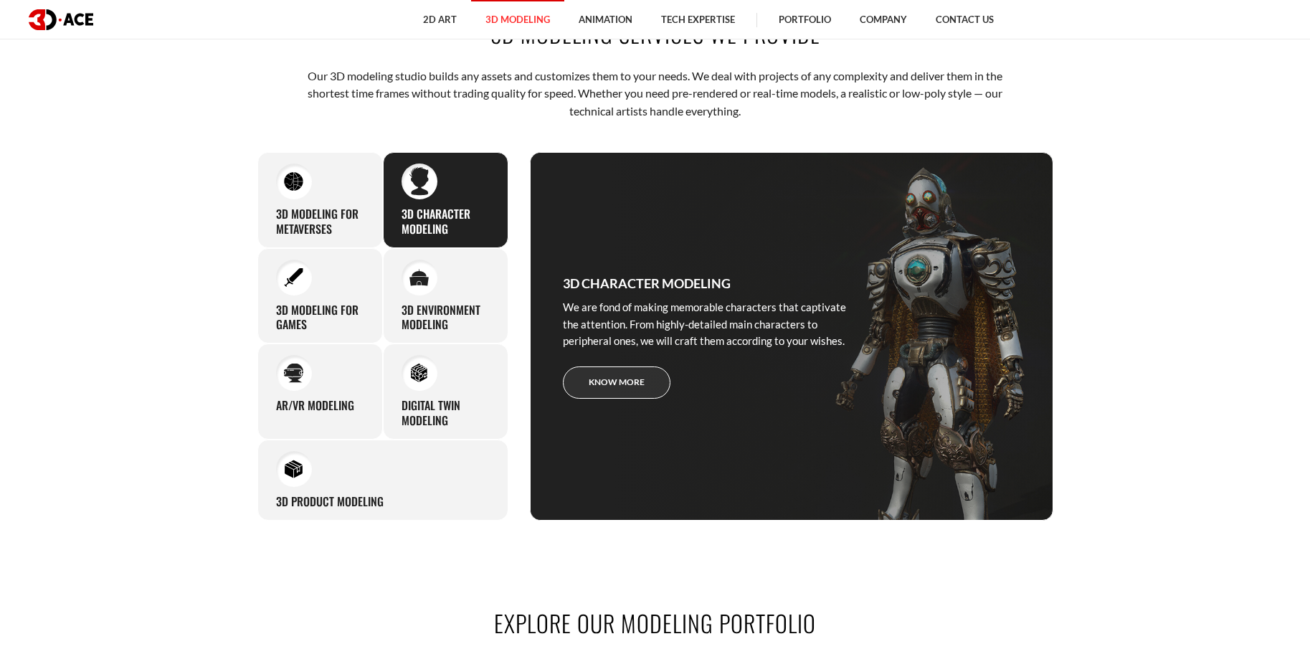
scroll to position [701, 0]
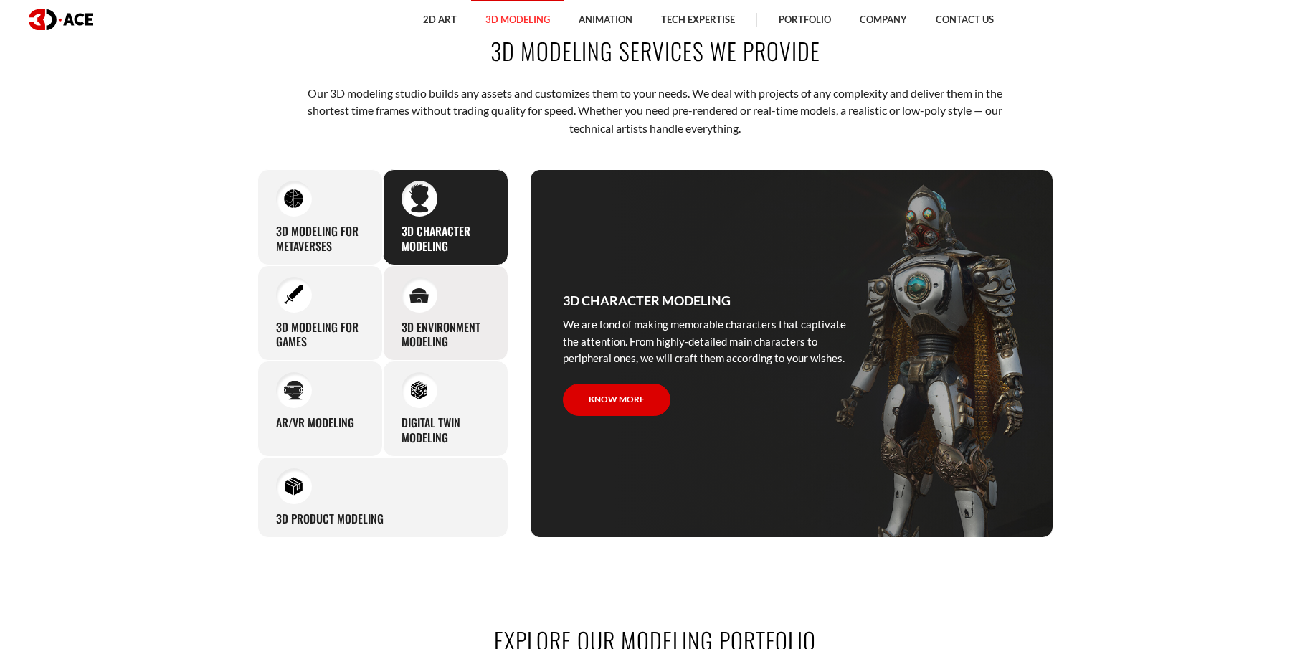
click at [425, 344] on h3 "3D environment modeling" at bounding box center [446, 335] width 88 height 30
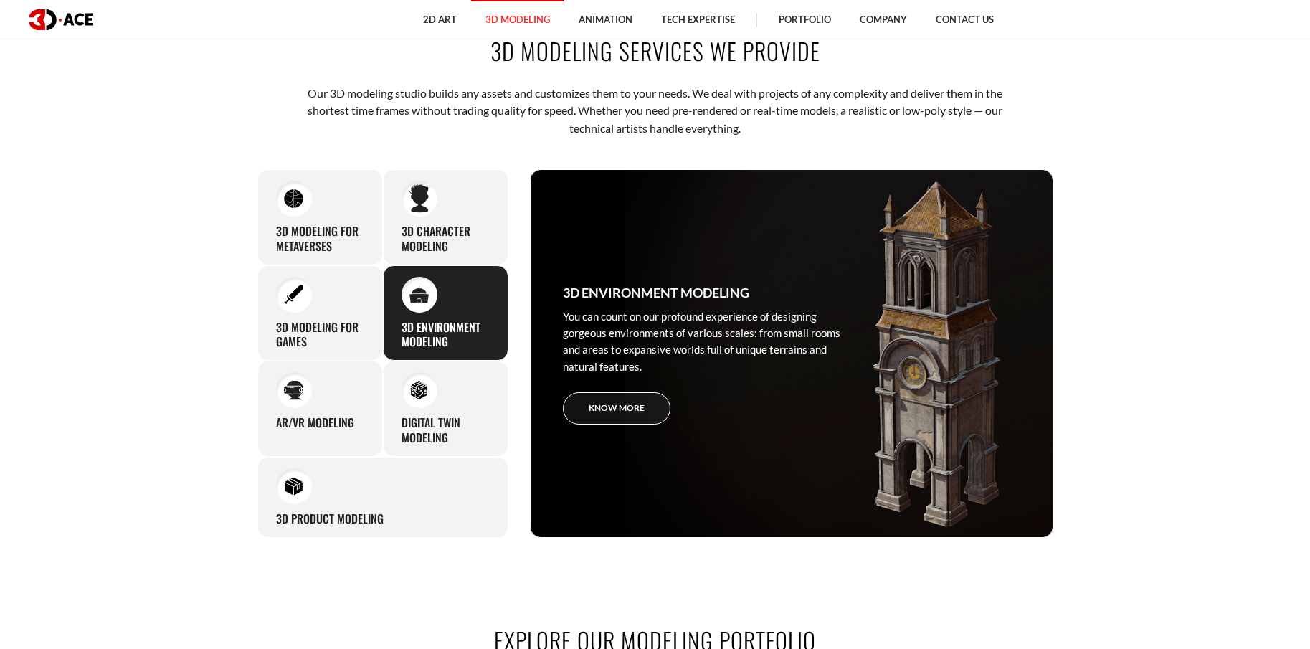
click at [644, 410] on link "Know more" at bounding box center [617, 408] width 108 height 32
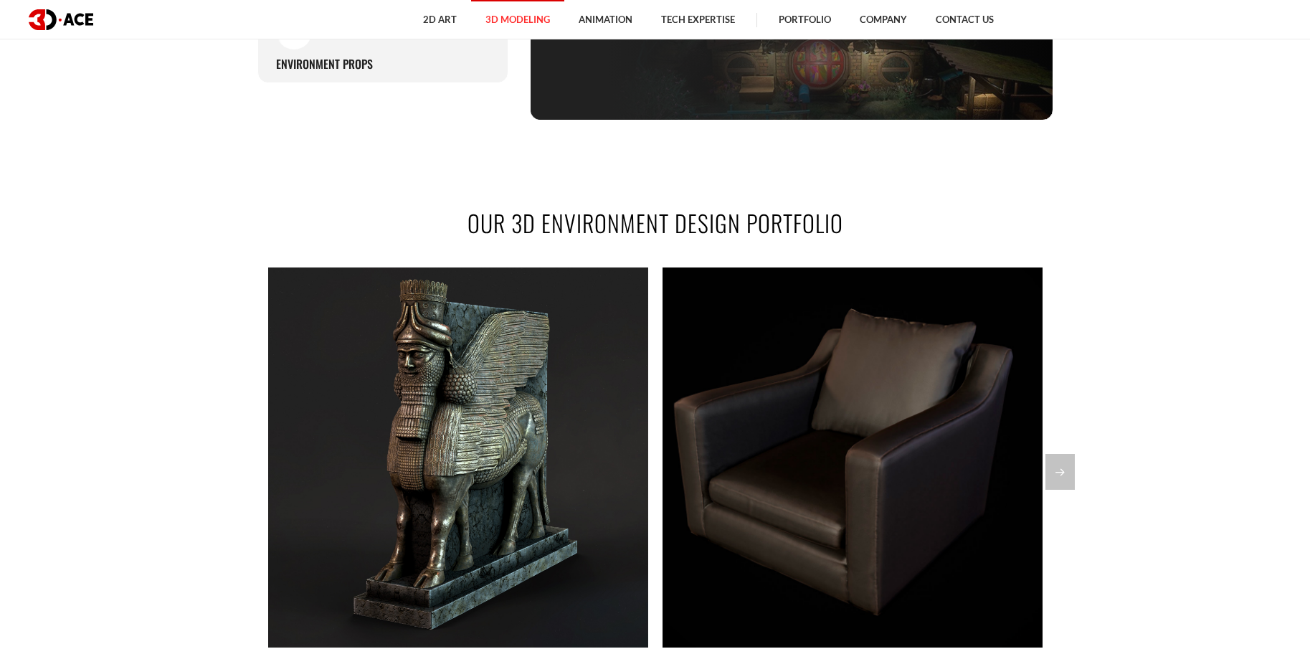
scroll to position [984, 0]
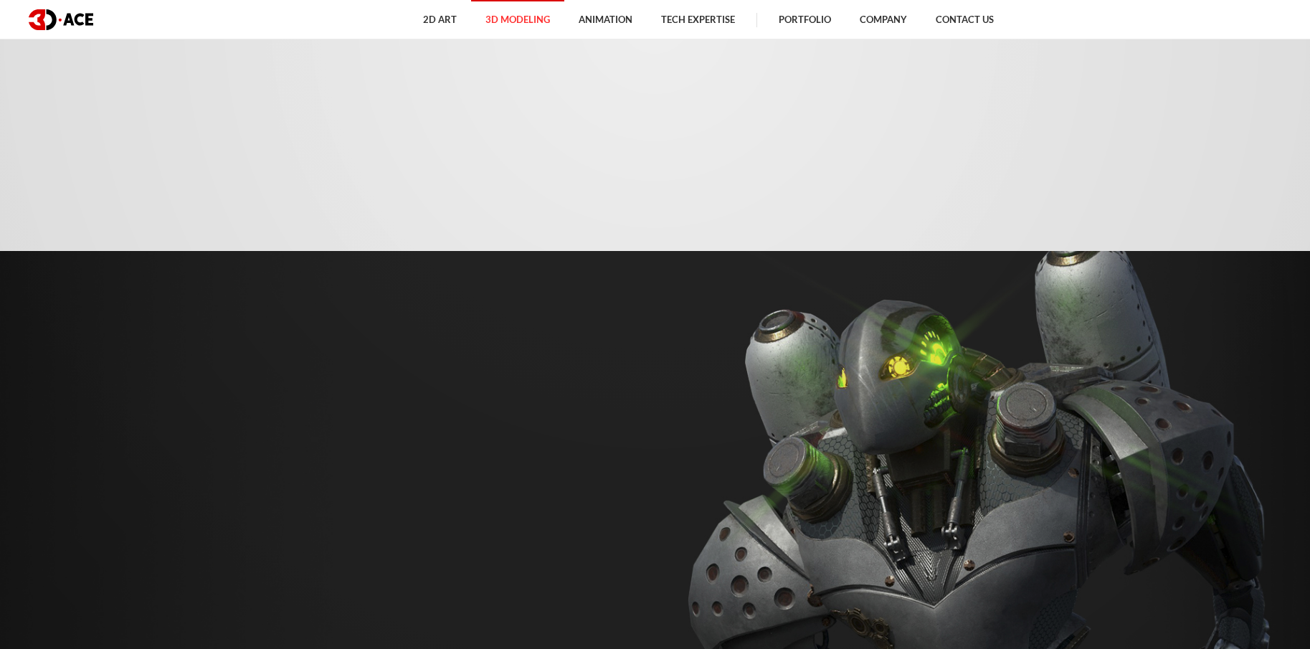
scroll to position [701, 0]
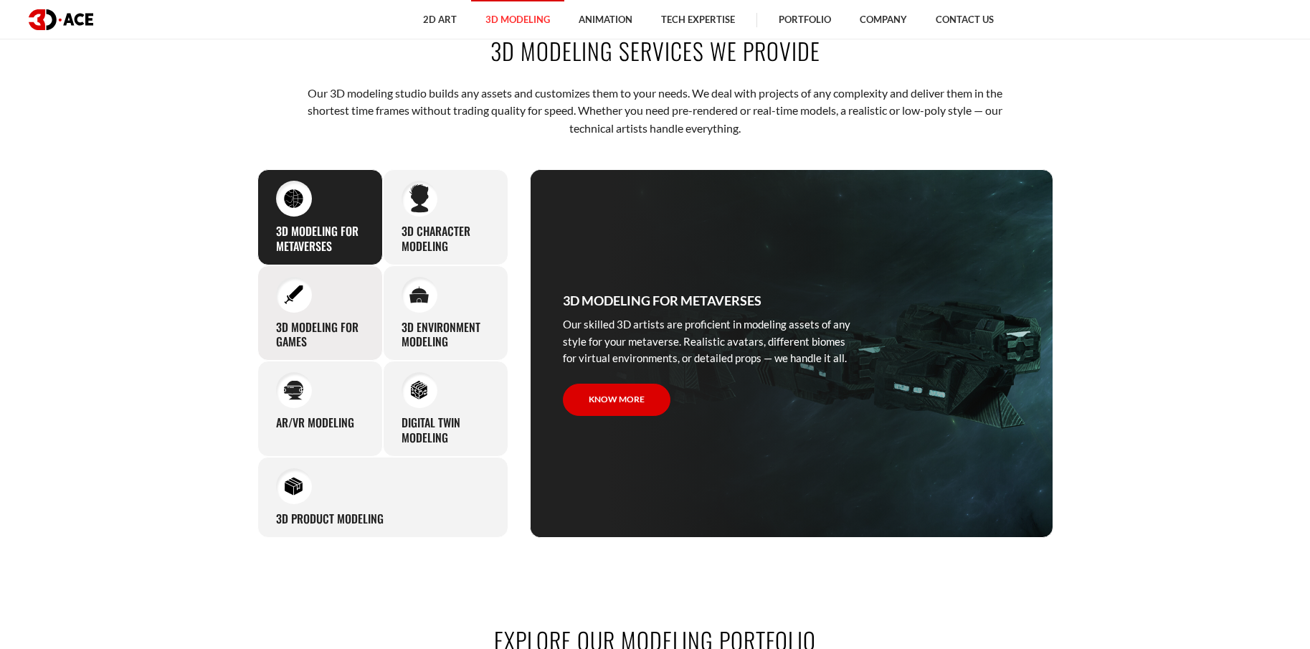
click at [286, 306] on div at bounding box center [294, 295] width 36 height 36
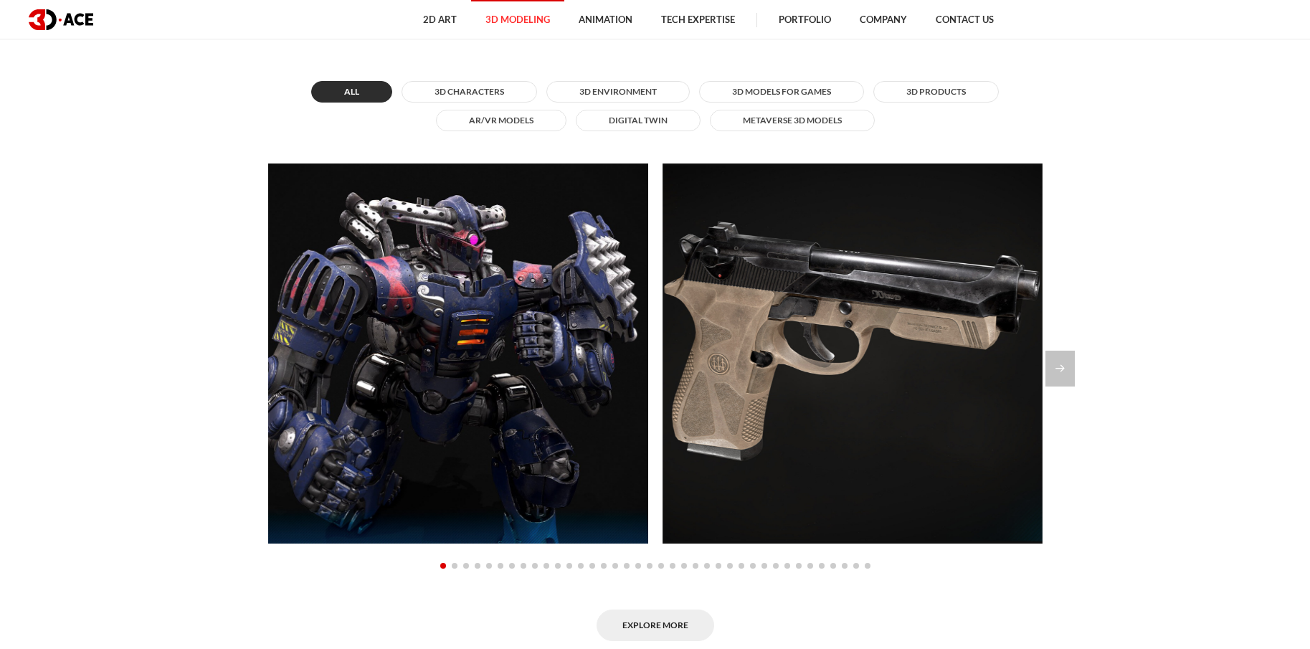
scroll to position [1102, 0]
